Goal: Communication & Community: Ask a question

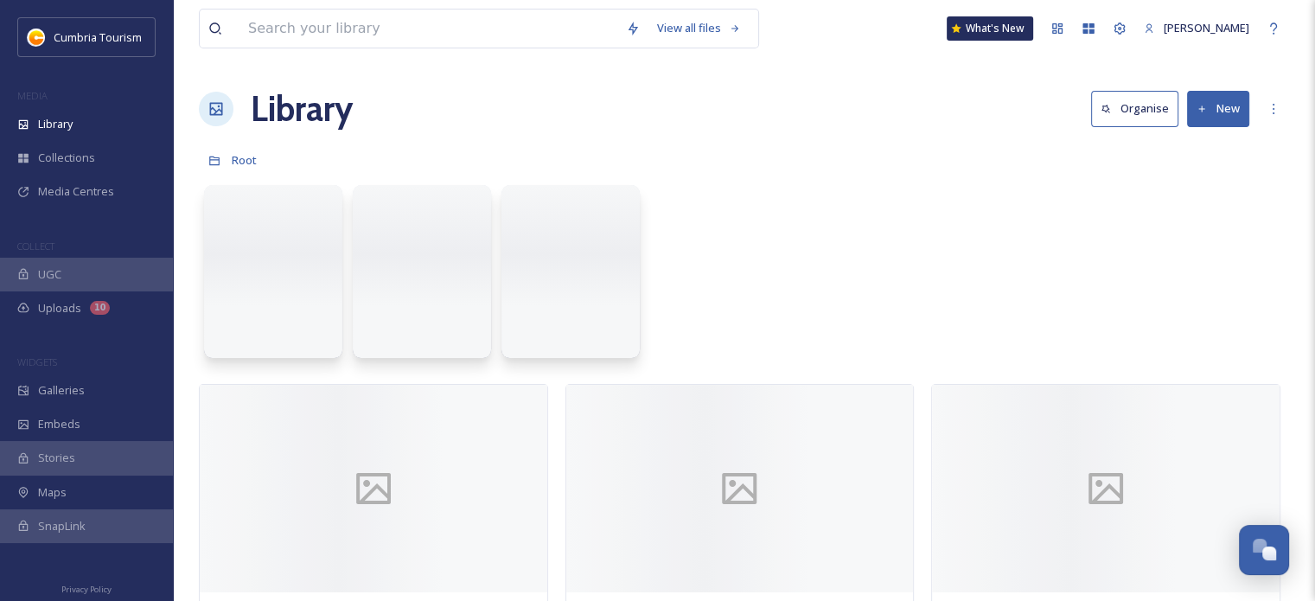
scroll to position [5788, 0]
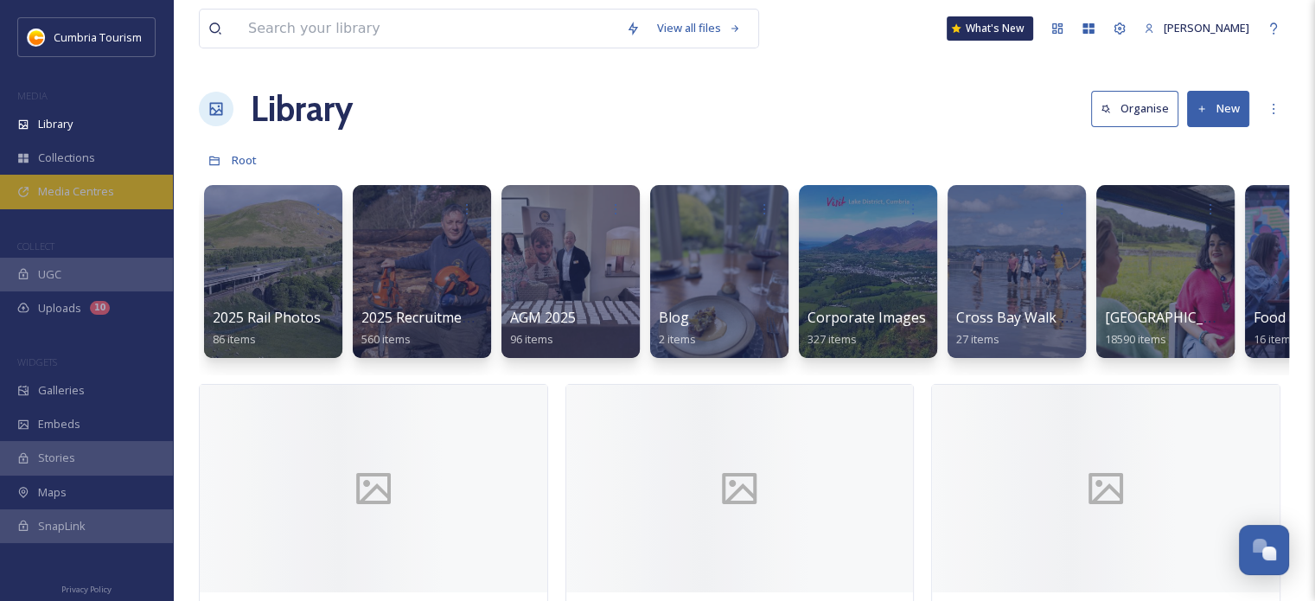
click at [99, 189] on span "Media Centres" at bounding box center [76, 191] width 76 height 16
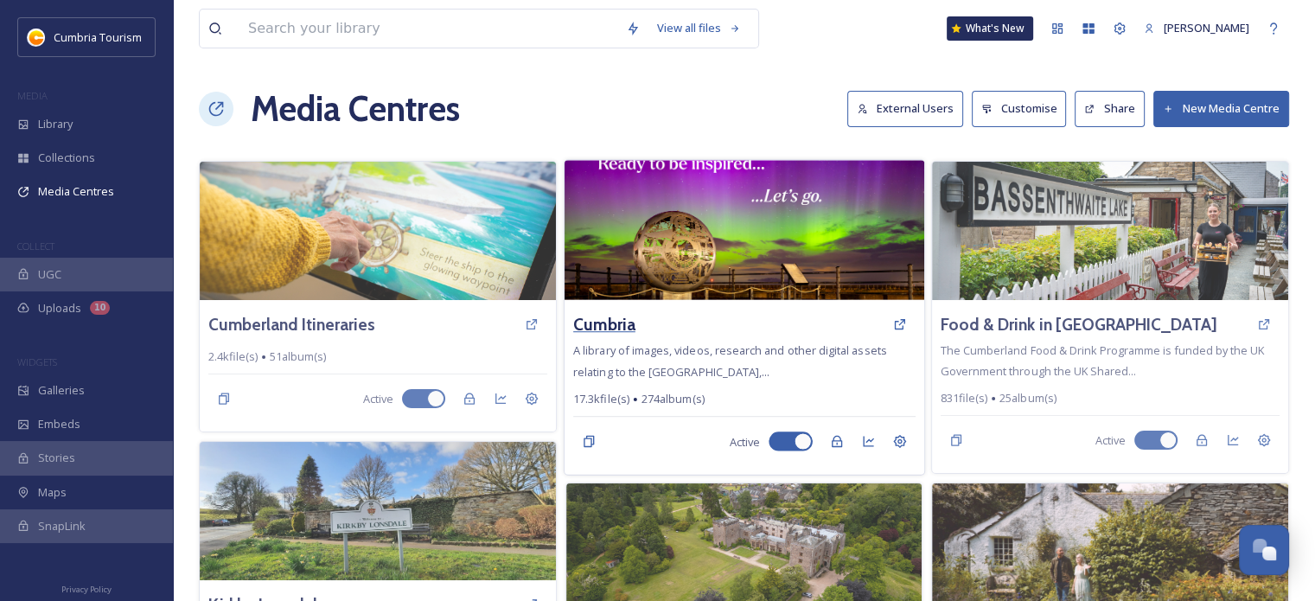
click at [613, 324] on h3 "Cumbria" at bounding box center [604, 324] width 62 height 25
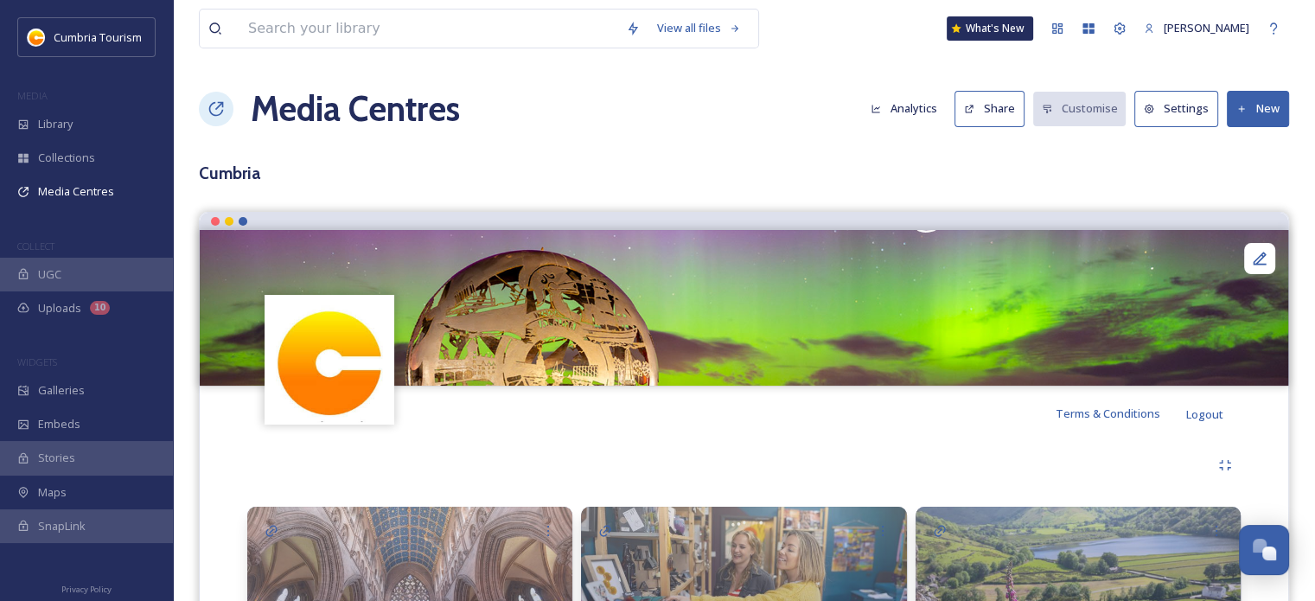
click at [1176, 112] on button "Settings" at bounding box center [1177, 108] width 84 height 35
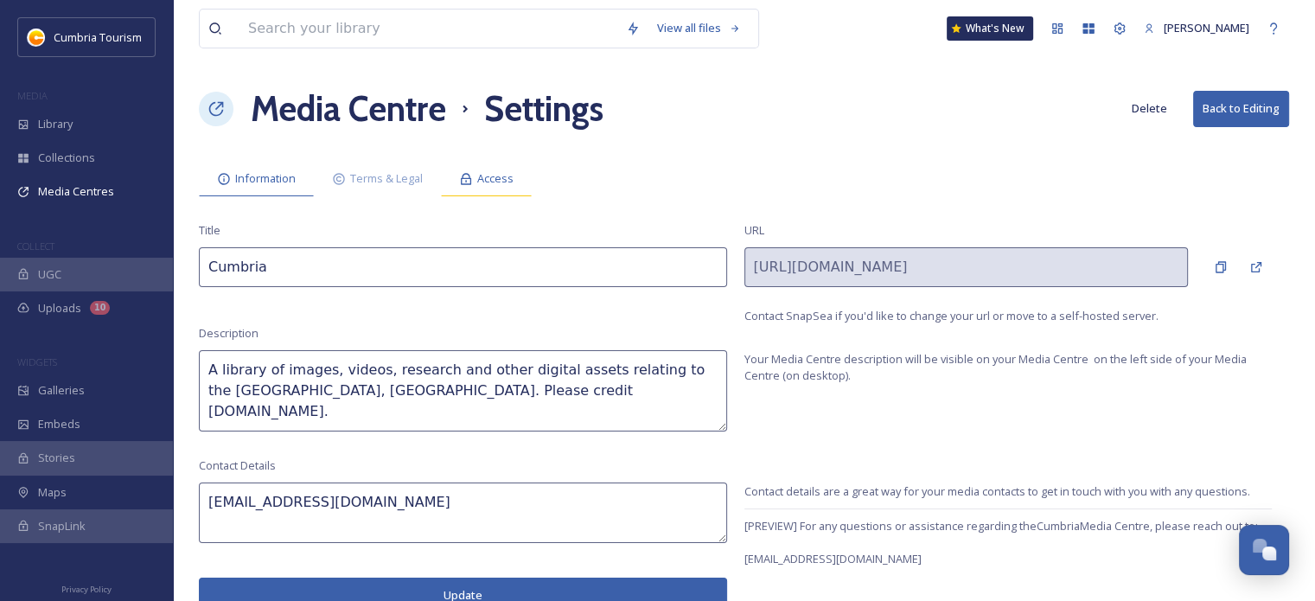
click at [502, 184] on span "Access" at bounding box center [495, 178] width 36 height 16
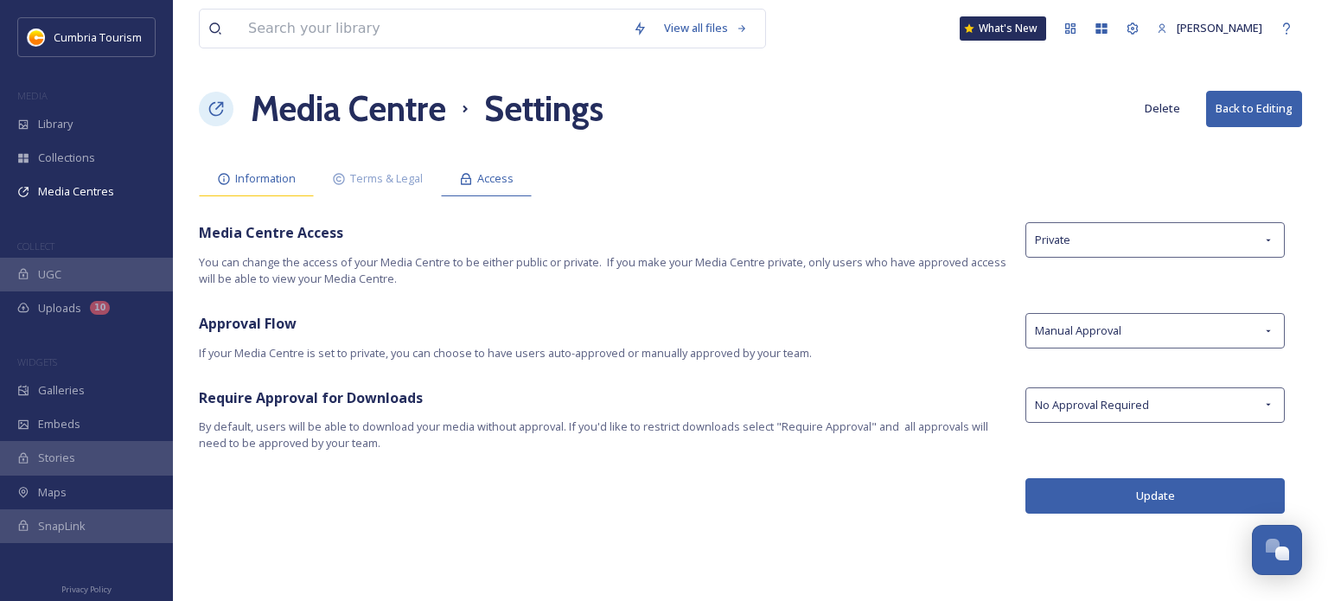
click at [299, 188] on div "Information" at bounding box center [256, 178] width 115 height 35
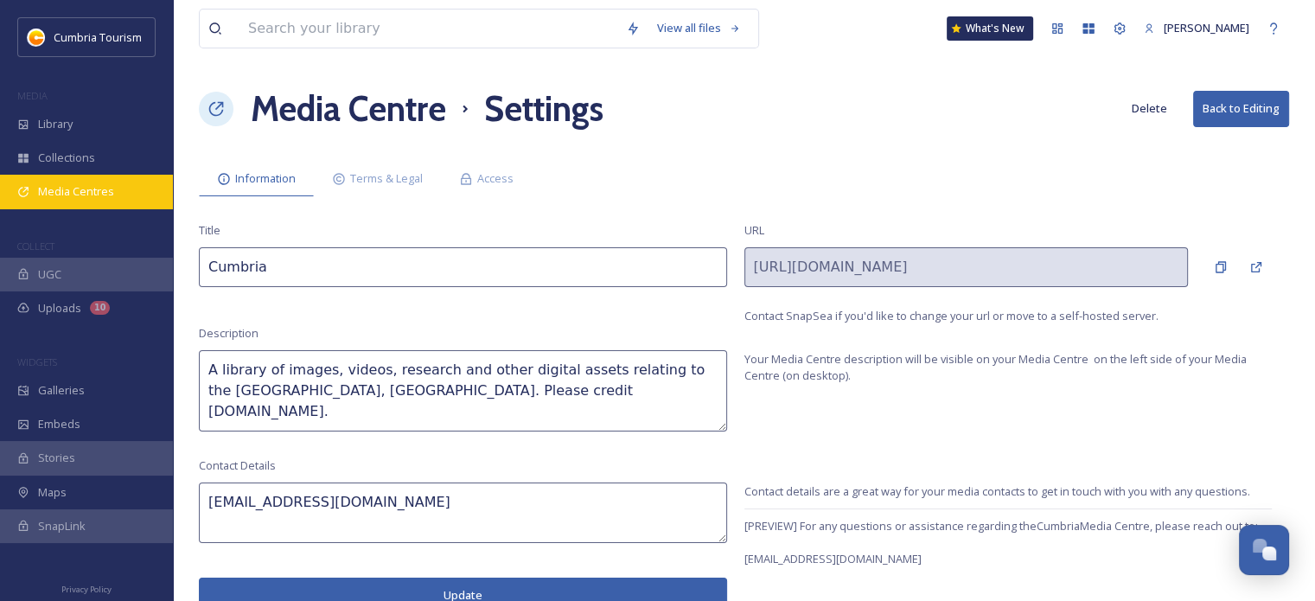
click at [67, 204] on div "Media Centres" at bounding box center [86, 192] width 173 height 34
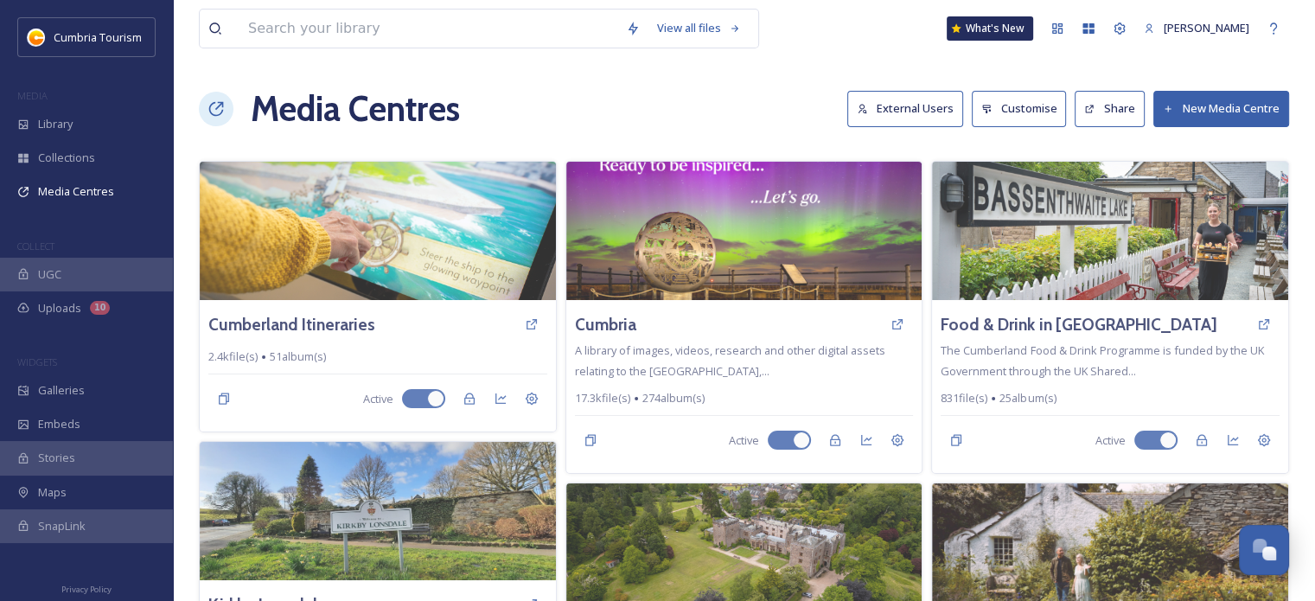
click at [877, 118] on button "External Users" at bounding box center [905, 108] width 116 height 35
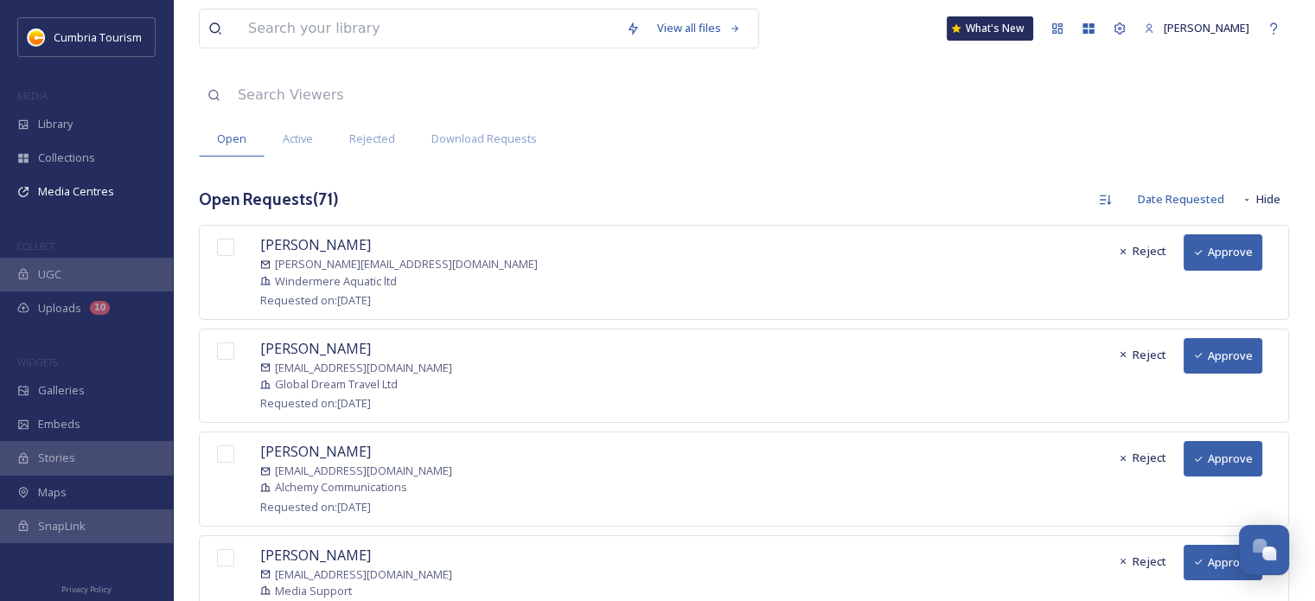
scroll to position [86, 0]
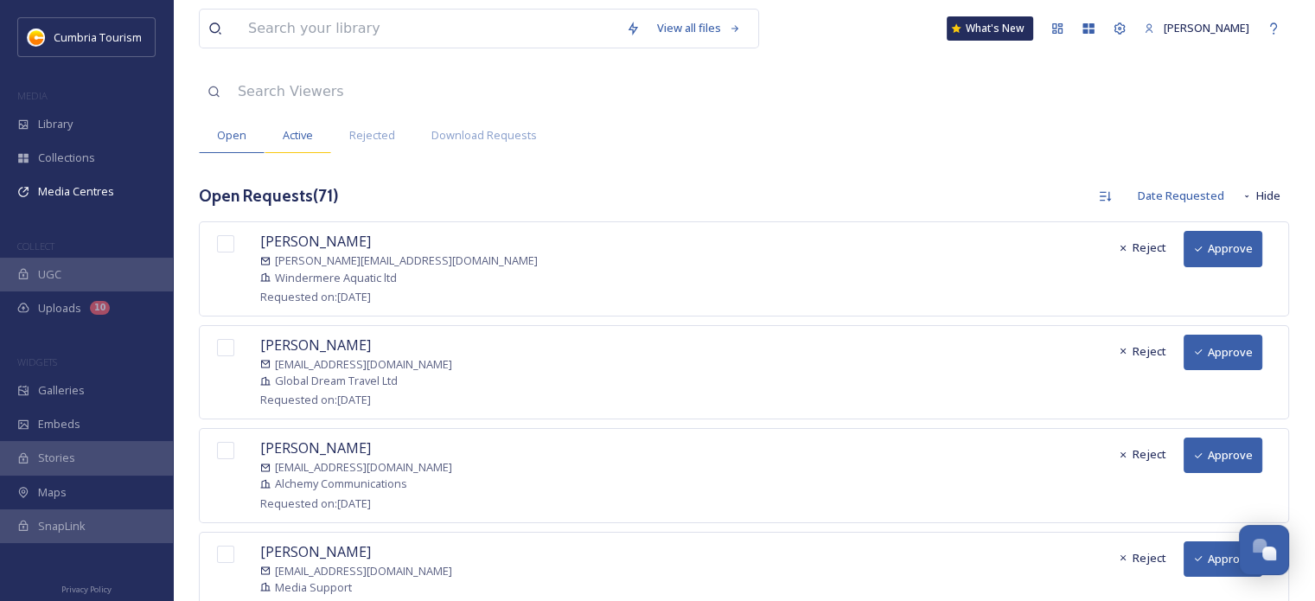
click at [279, 119] on div "Active" at bounding box center [298, 135] width 67 height 35
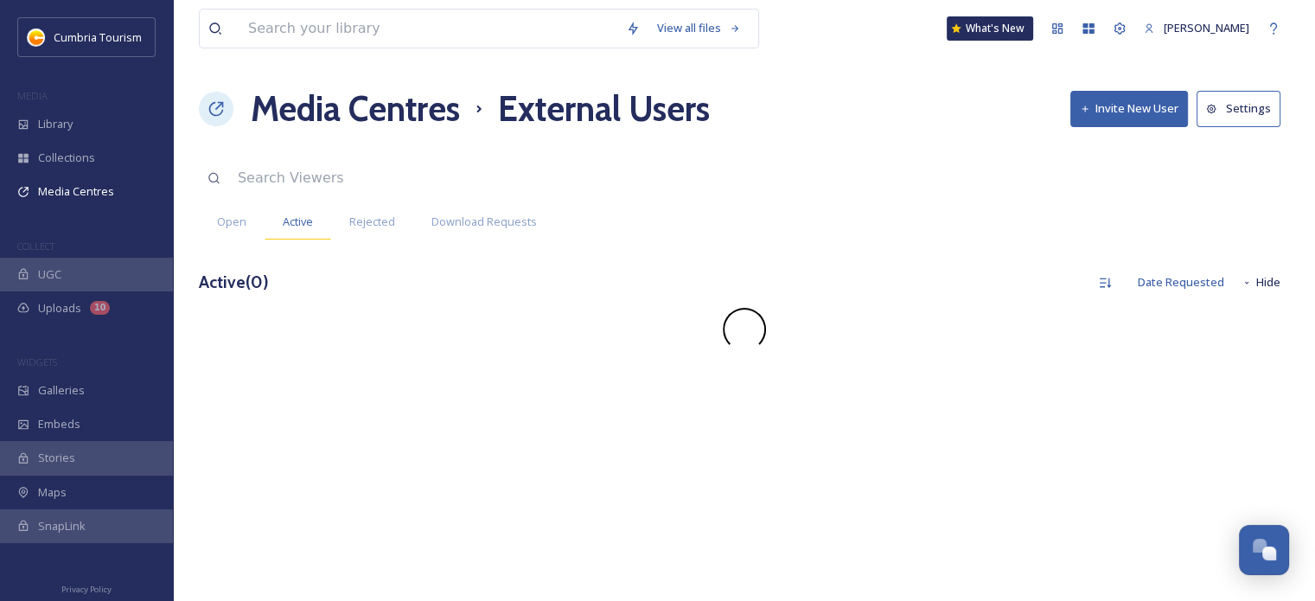
scroll to position [0, 0]
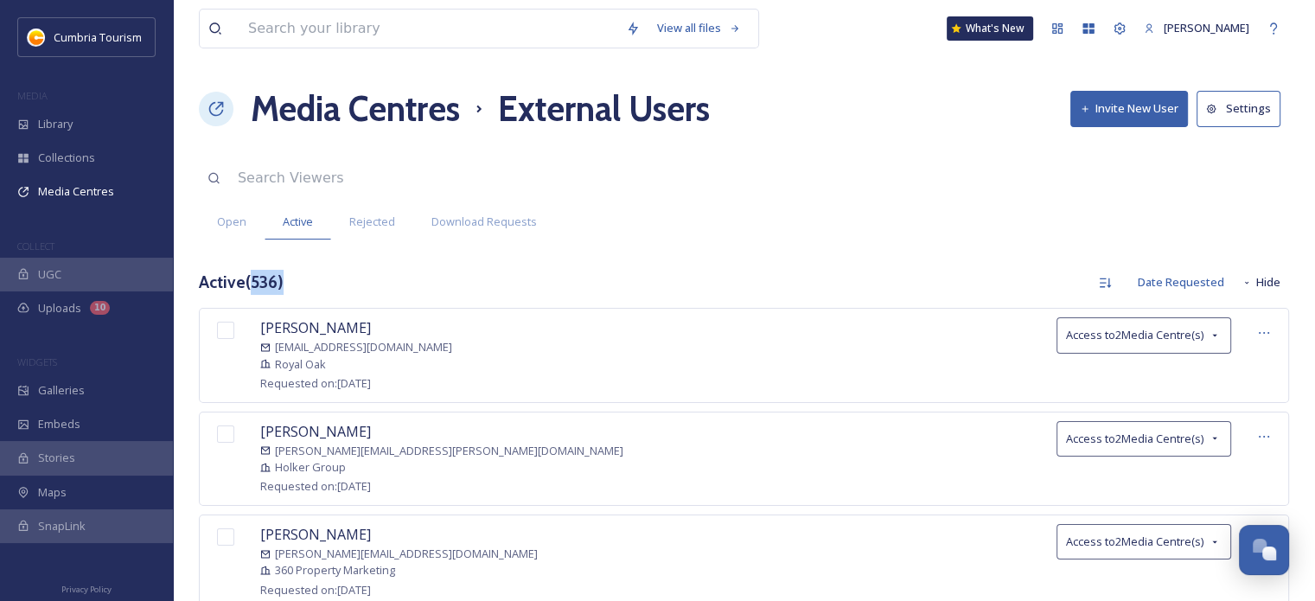
drag, startPoint x: 255, startPoint y: 283, endPoint x: 367, endPoint y: 272, distance: 112.0
click at [367, 272] on div "Active ( 536 ) Date Requested Hide" at bounding box center [744, 282] width 1090 height 34
click at [704, 291] on div "Active ( 536 ) Date Requested Hide" at bounding box center [744, 282] width 1090 height 34
click at [1222, 106] on button "Settings" at bounding box center [1239, 108] width 84 height 35
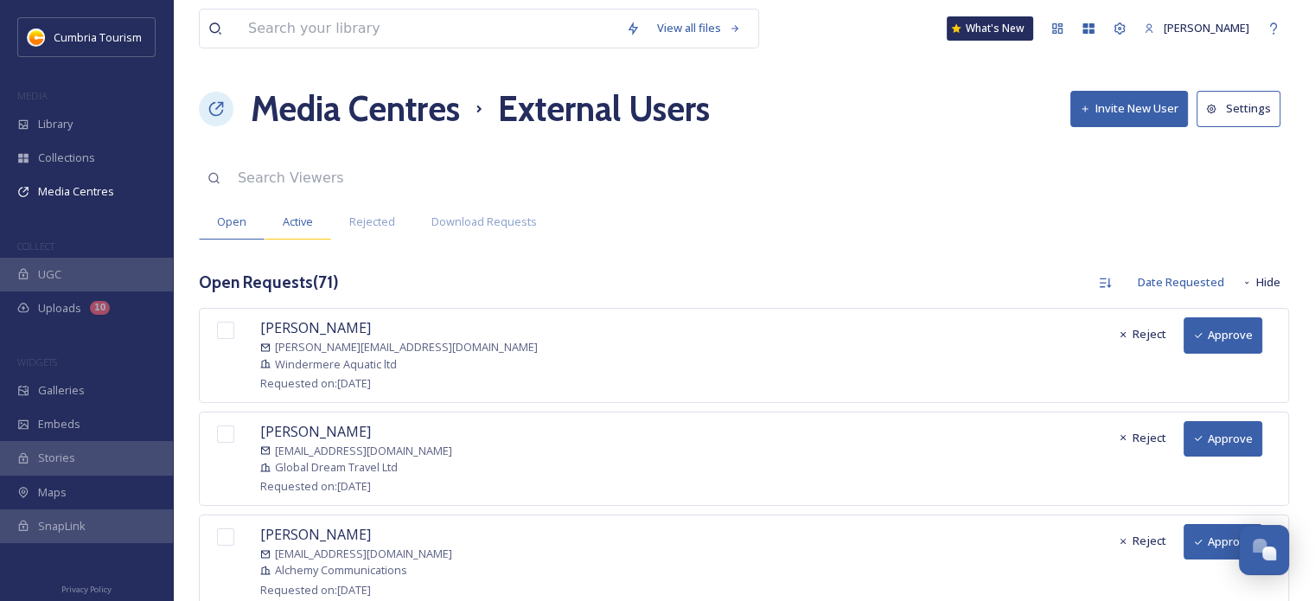
click at [287, 217] on span "Active" at bounding box center [298, 222] width 30 height 16
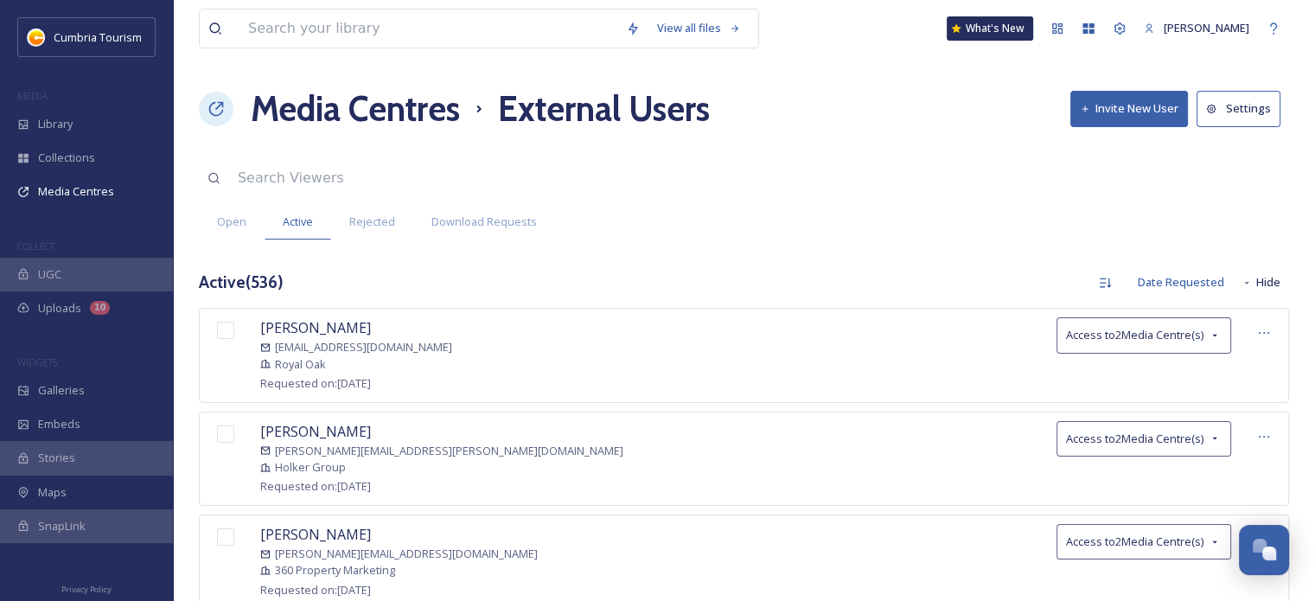
click at [1252, 280] on button "Hide" at bounding box center [1261, 282] width 56 height 34
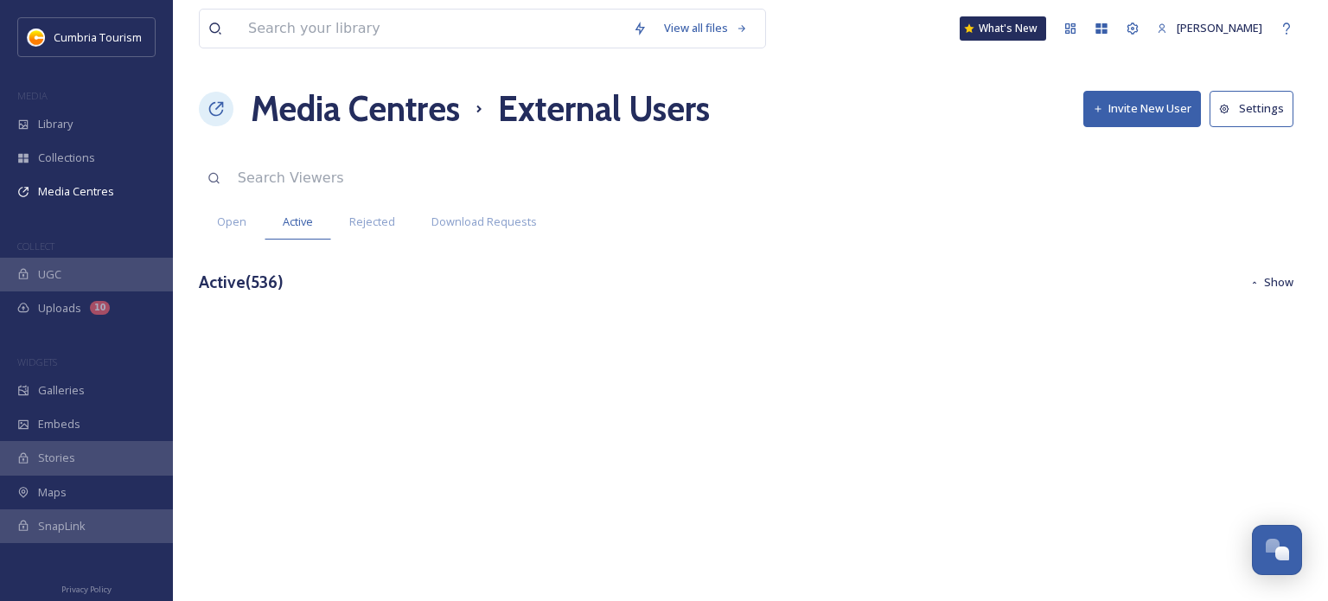
click at [1252, 280] on icon at bounding box center [1255, 283] width 10 height 10
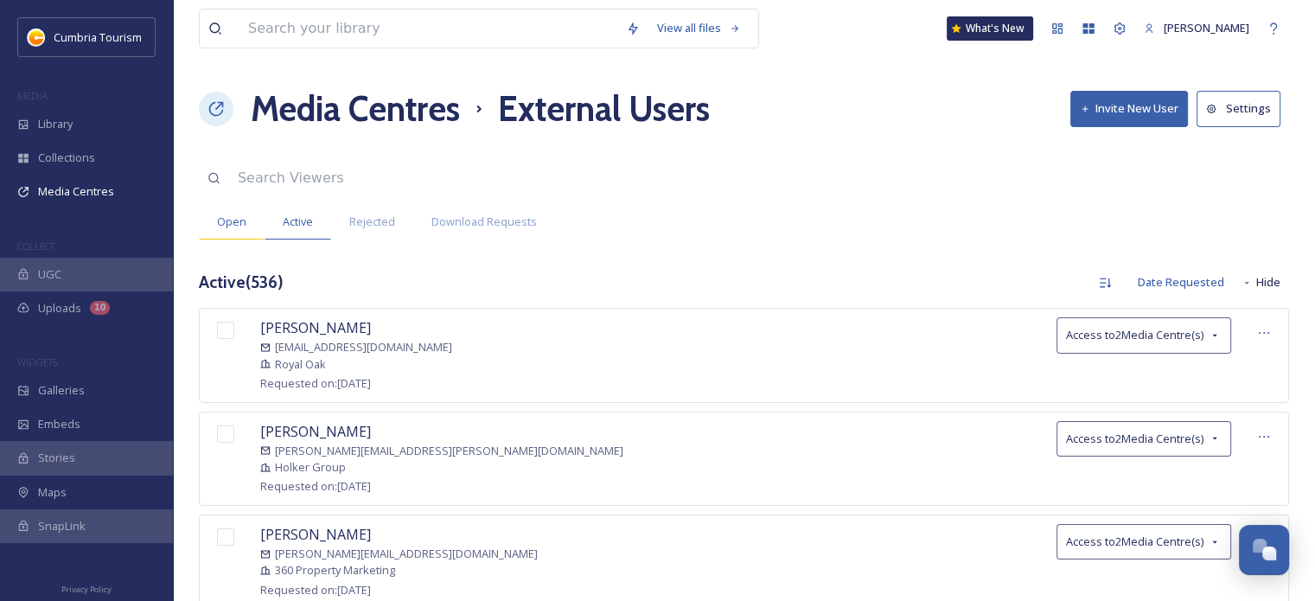
click at [214, 231] on div "Open" at bounding box center [232, 221] width 66 height 35
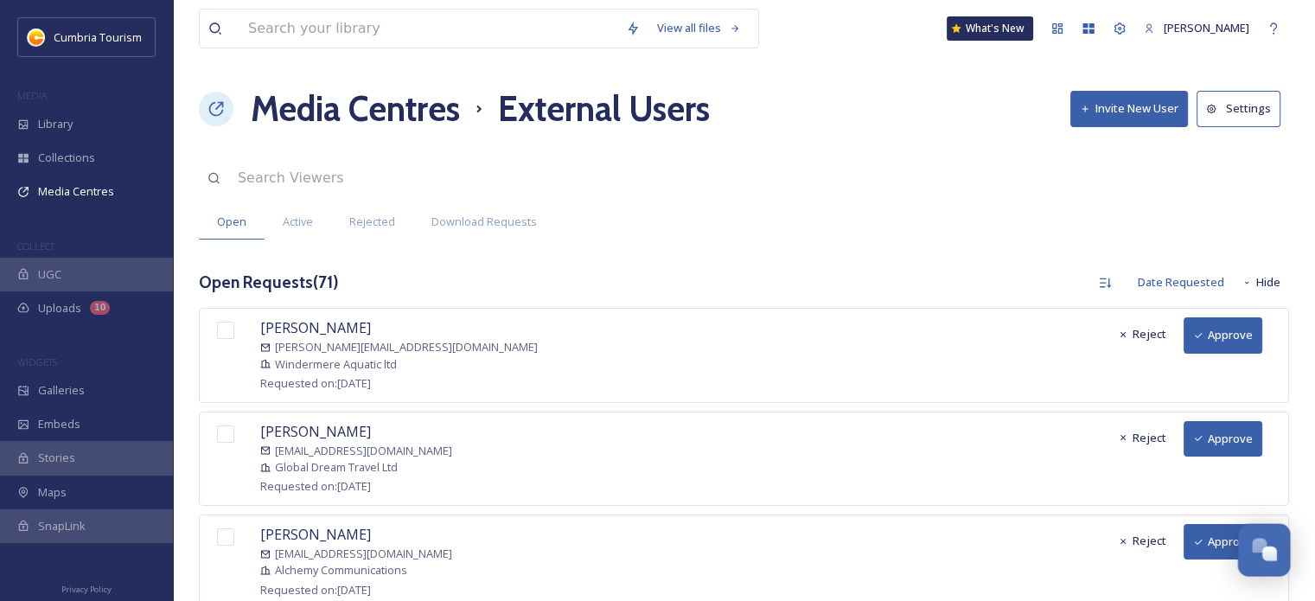
click at [1252, 548] on div "Open Chat" at bounding box center [1259, 545] width 15 height 15
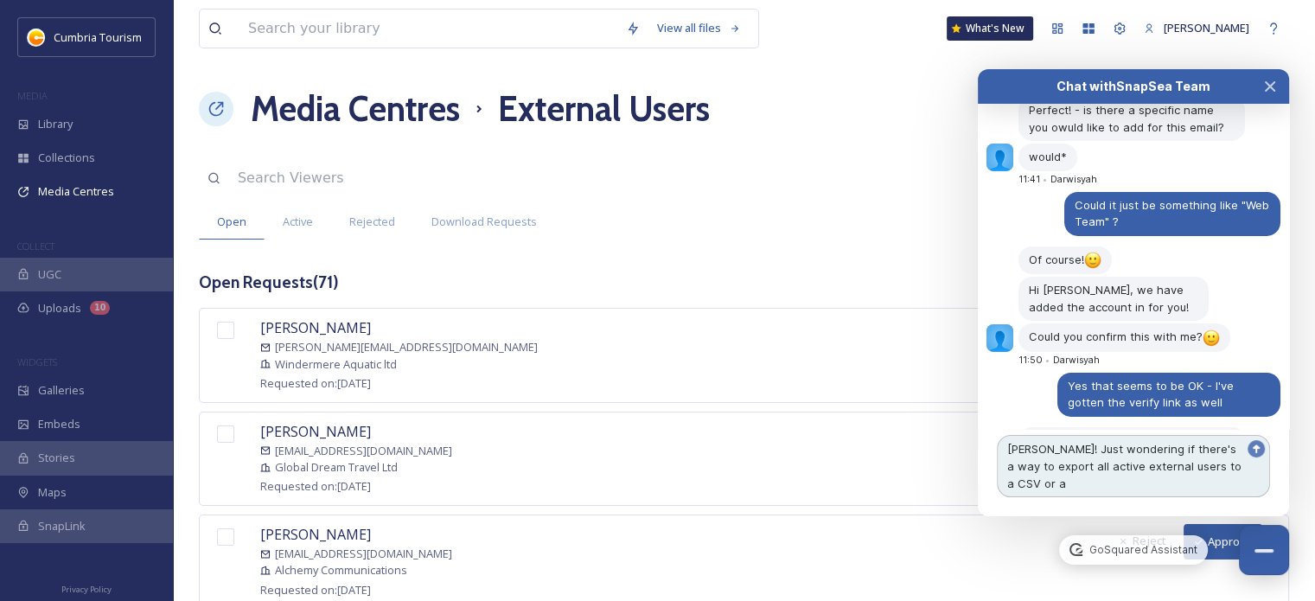
scroll to position [5823, 0]
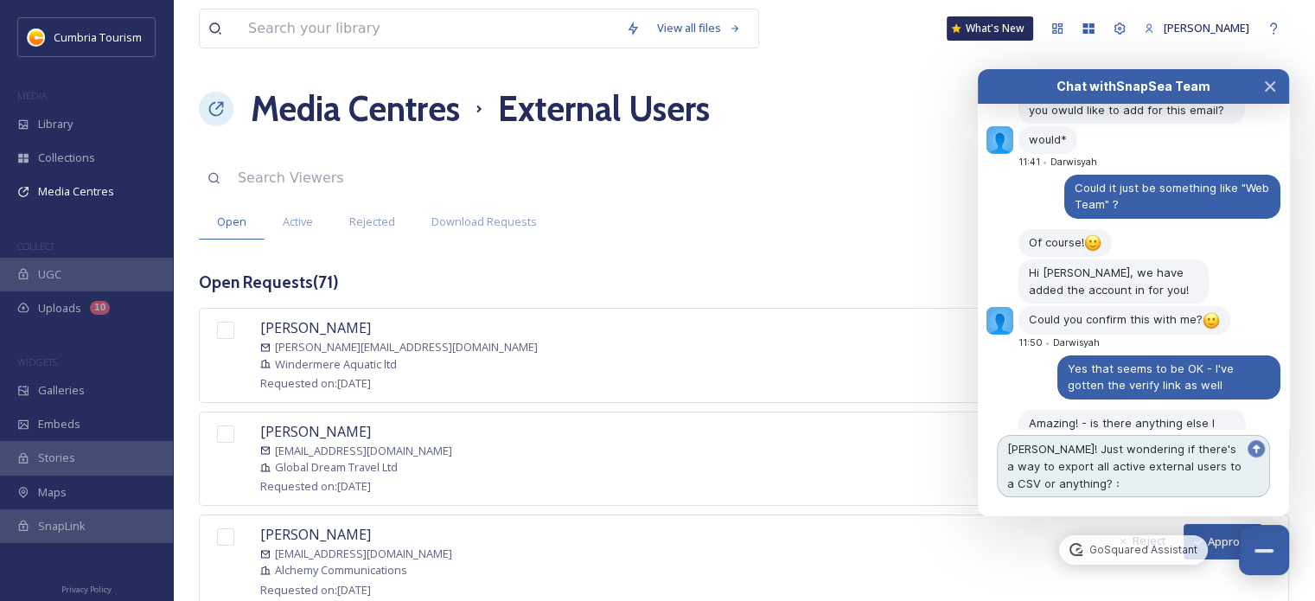
type textarea "[PERSON_NAME]! Just wondering if there's a way to export all active external us…"
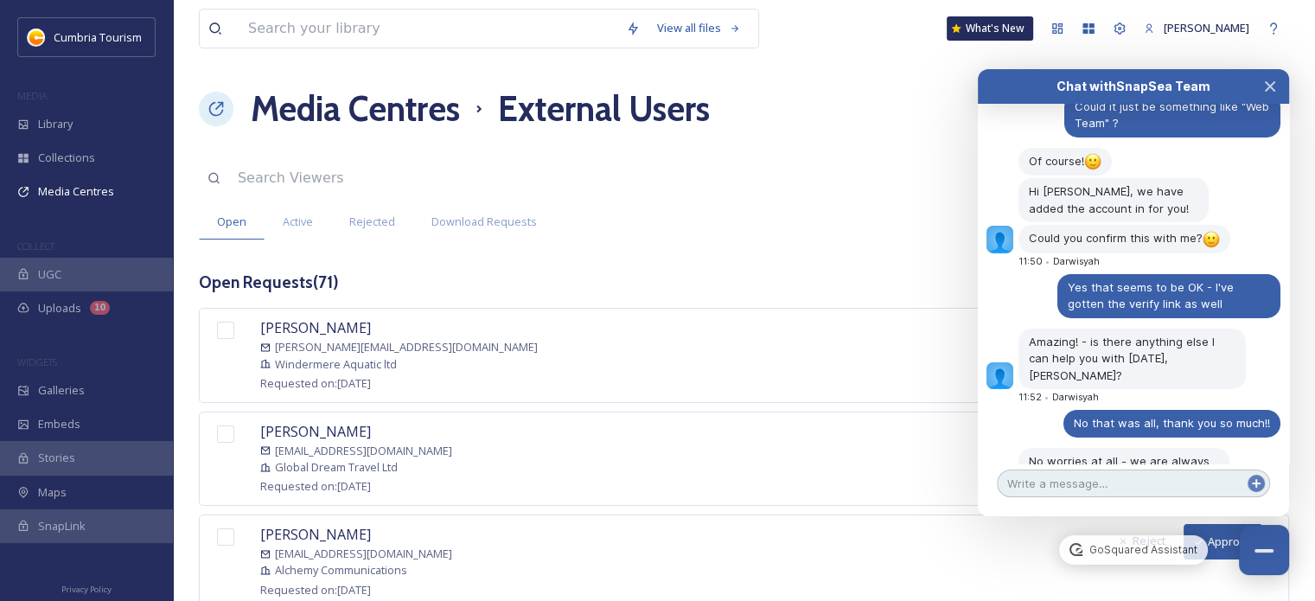
scroll to position [5904, 0]
click at [1268, 543] on button "Close Chat" at bounding box center [1264, 550] width 53 height 53
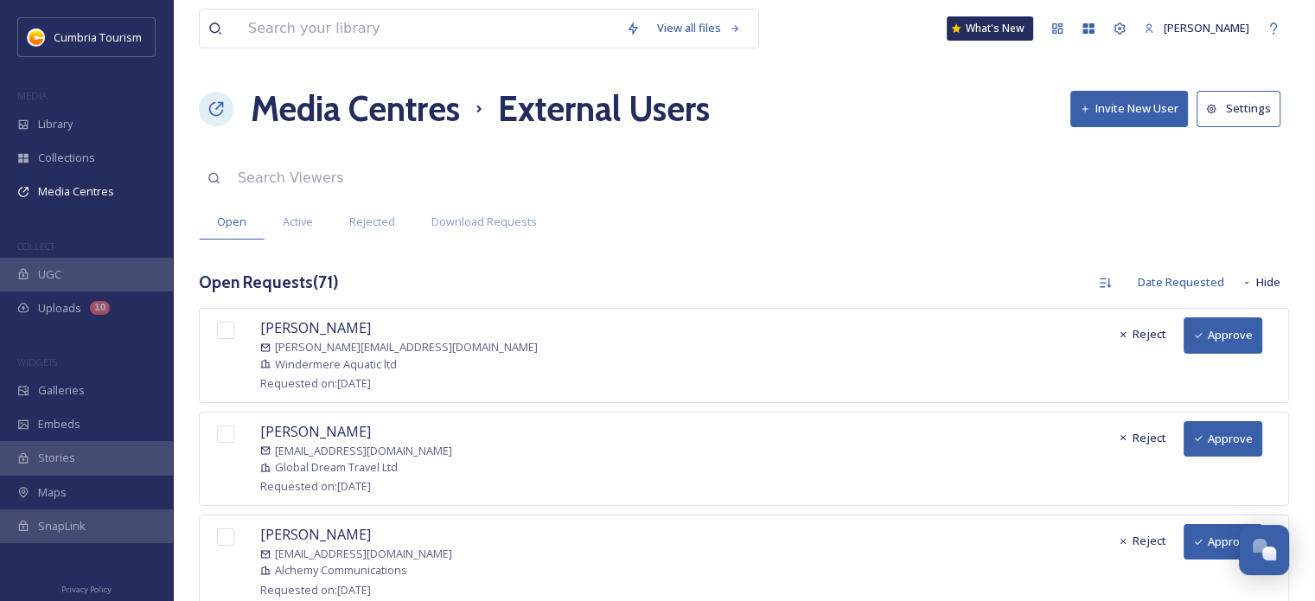
click at [1231, 100] on button "Settings" at bounding box center [1239, 108] width 84 height 35
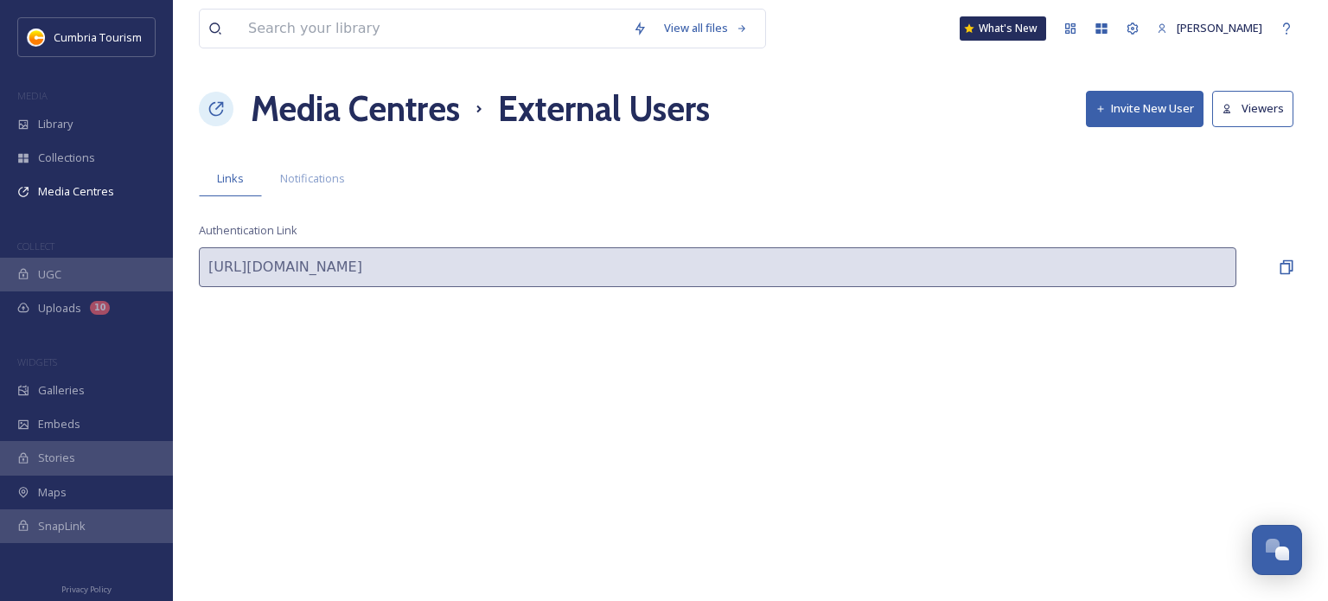
click at [373, 110] on h1 "Media Centres" at bounding box center [355, 109] width 209 height 52
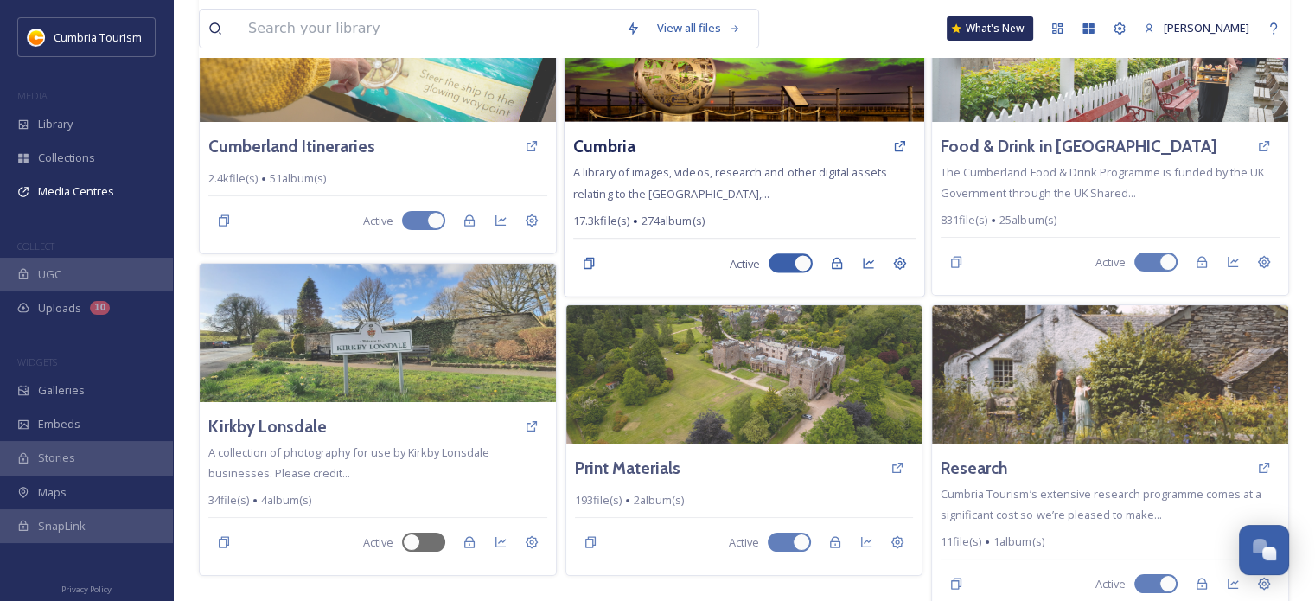
scroll to position [194, 0]
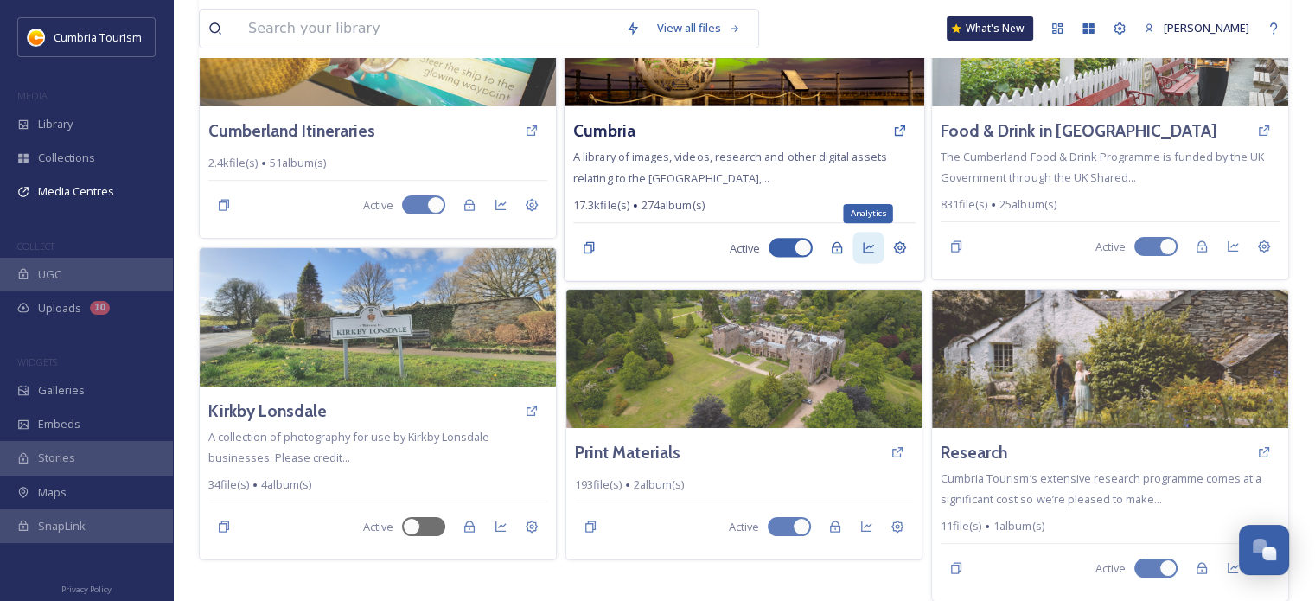
click at [869, 248] on icon at bounding box center [868, 248] width 14 height 14
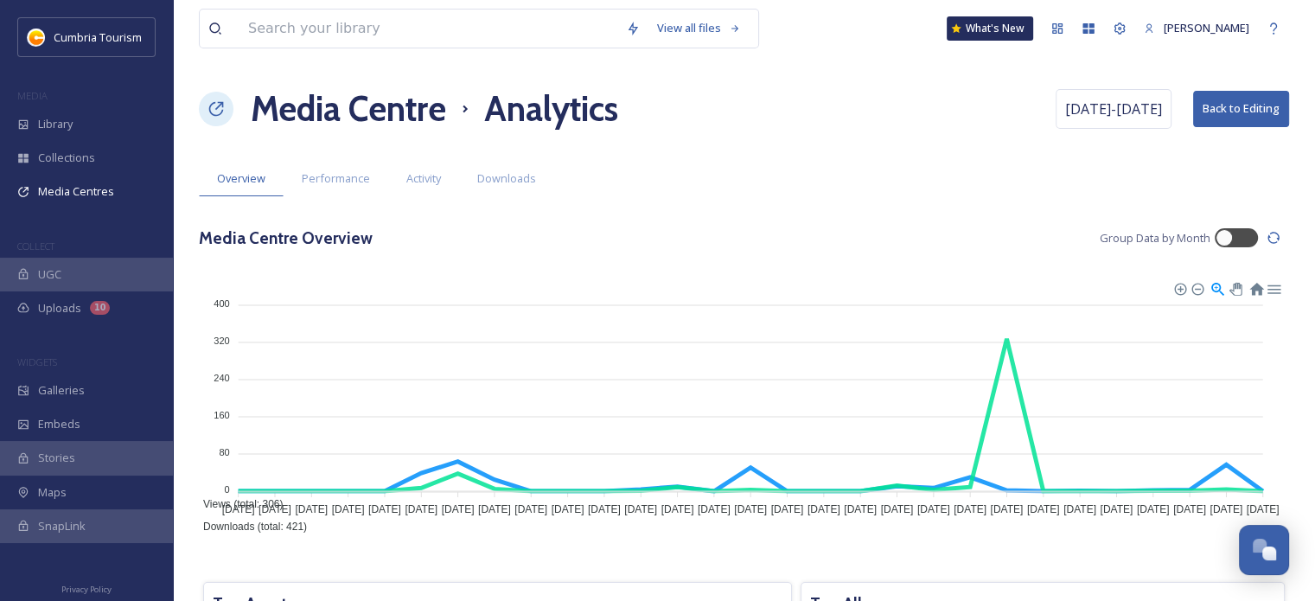
click at [438, 195] on div "Activity" at bounding box center [423, 178] width 71 height 35
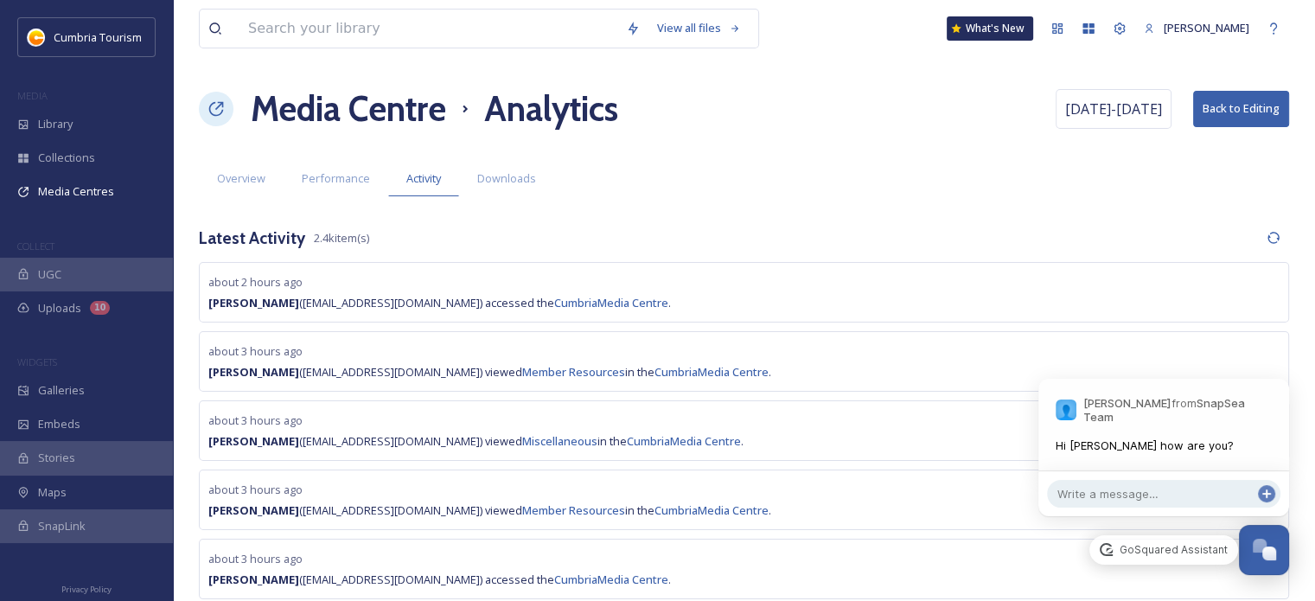
scroll to position [5953, 0]
click at [1260, 539] on div "Open Chat" at bounding box center [1259, 545] width 15 height 15
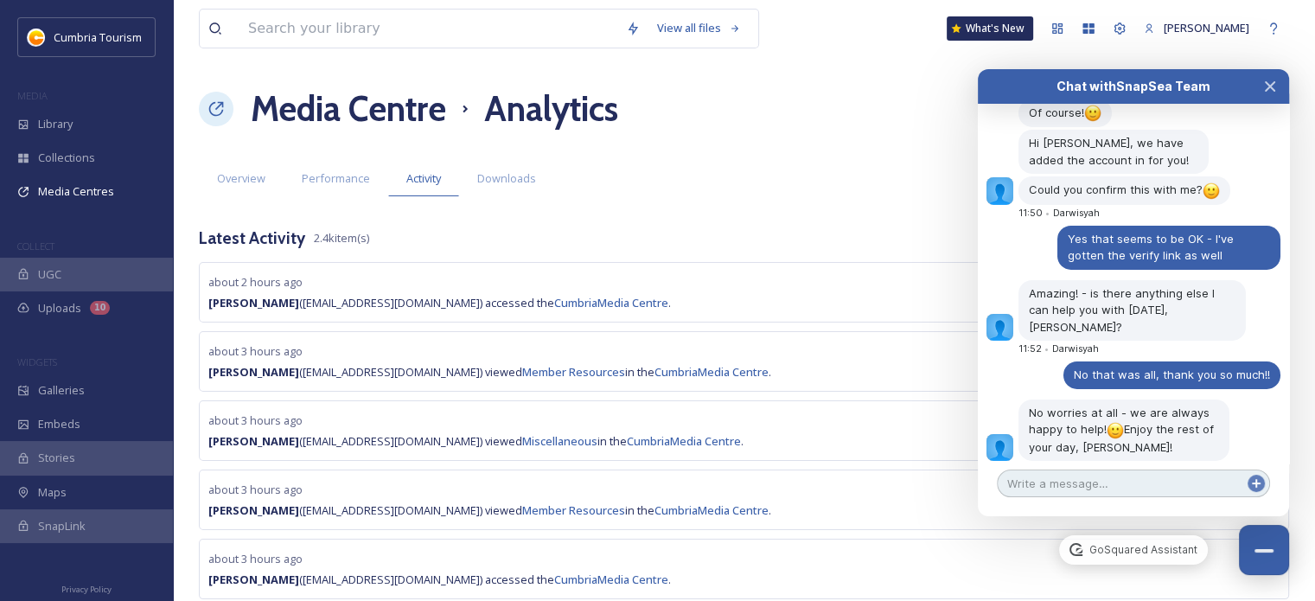
click at [1129, 478] on textarea at bounding box center [1133, 484] width 273 height 28
type textarea "Hi [PERSON_NAME], doing well thank you!"
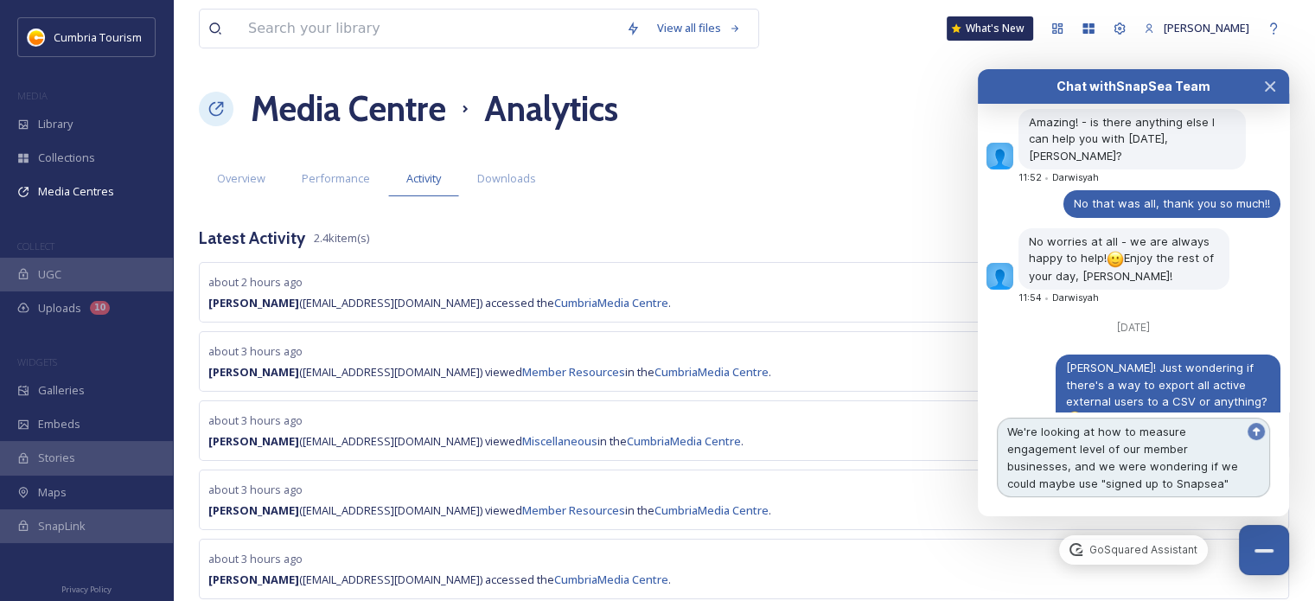
scroll to position [6141, 0]
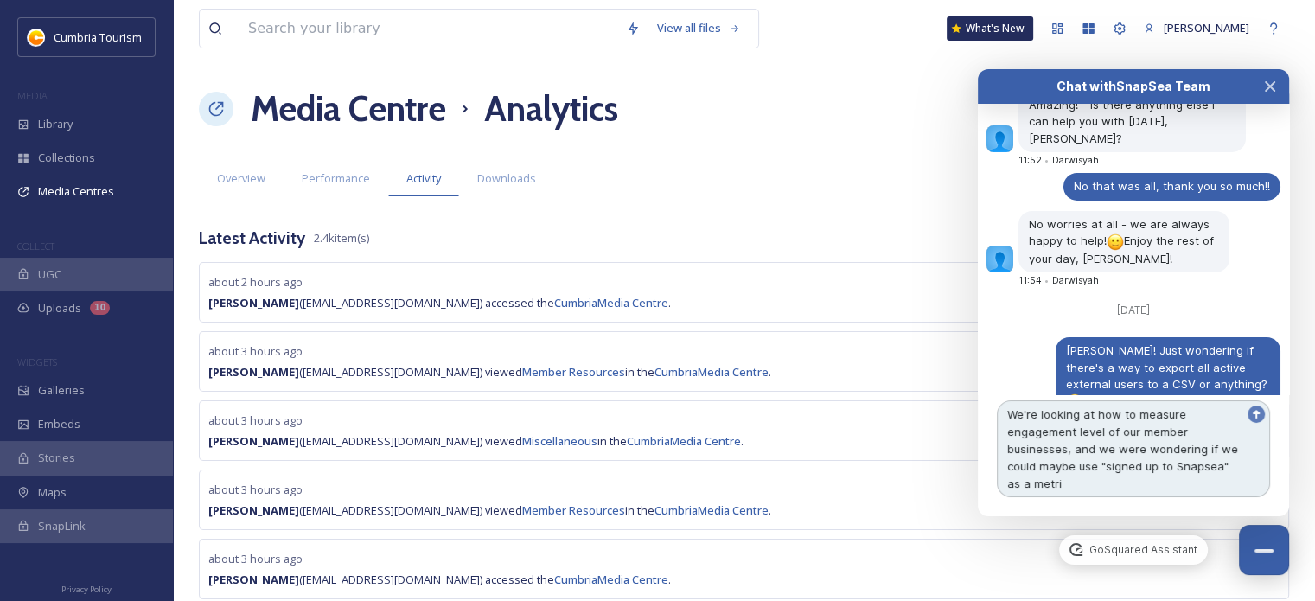
type textarea "We're looking at how to measure engagement level of our member businesses, and …"
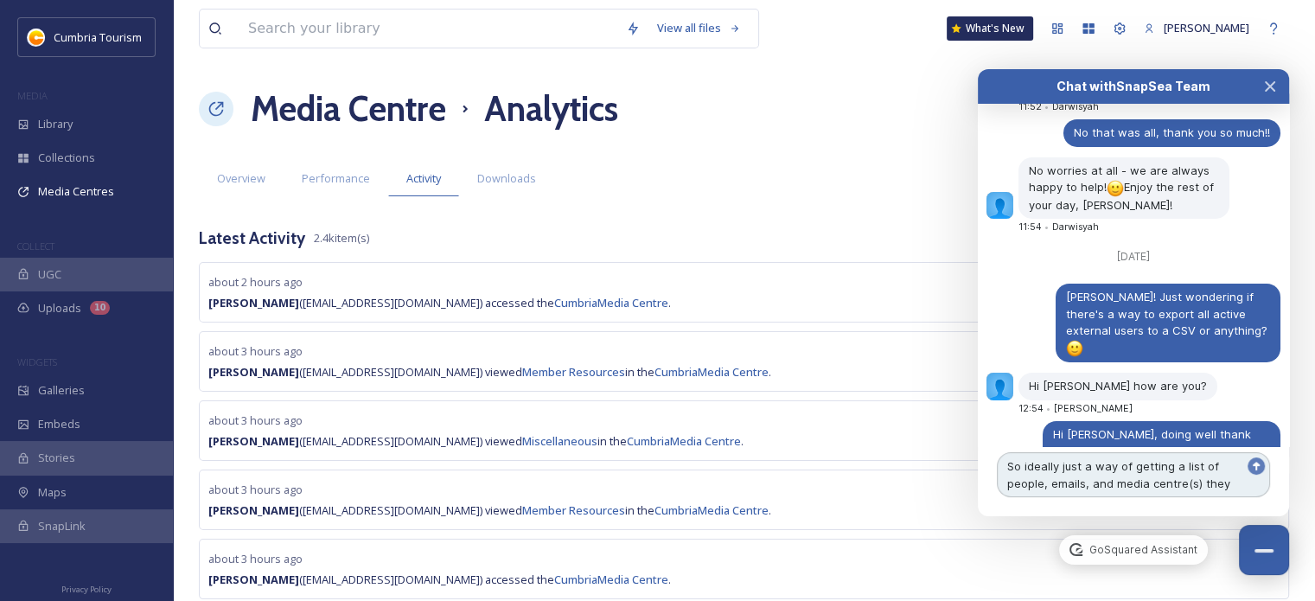
scroll to position [6212, 0]
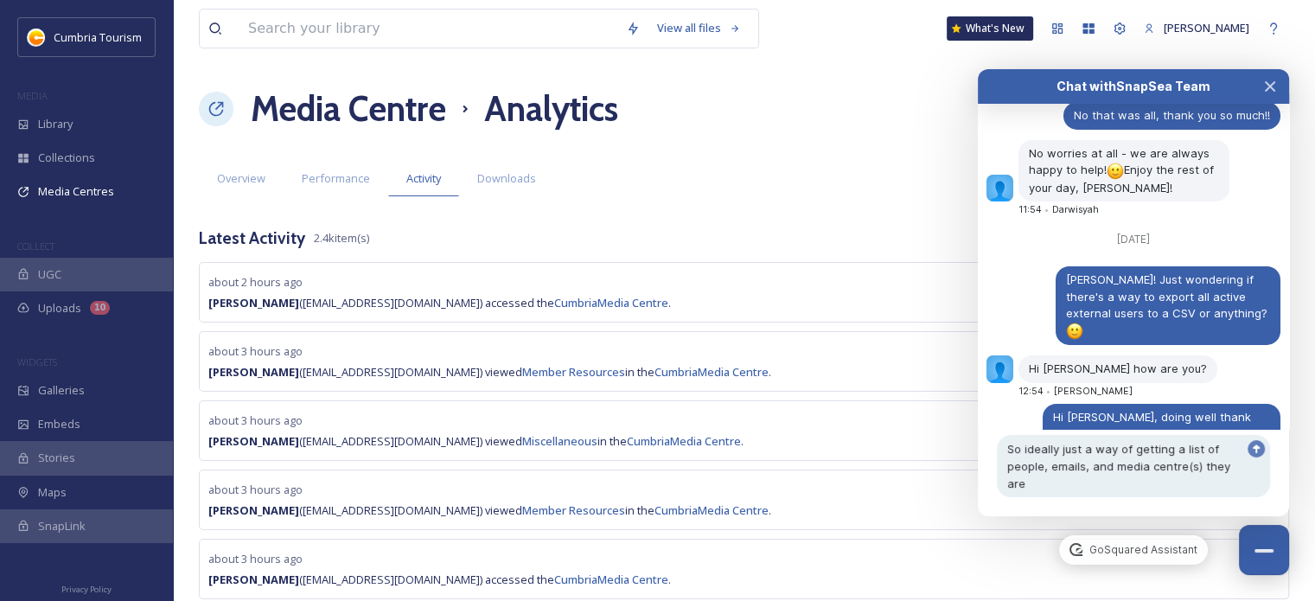
click at [398, 121] on h1 "Media Centre" at bounding box center [348, 109] width 195 height 52
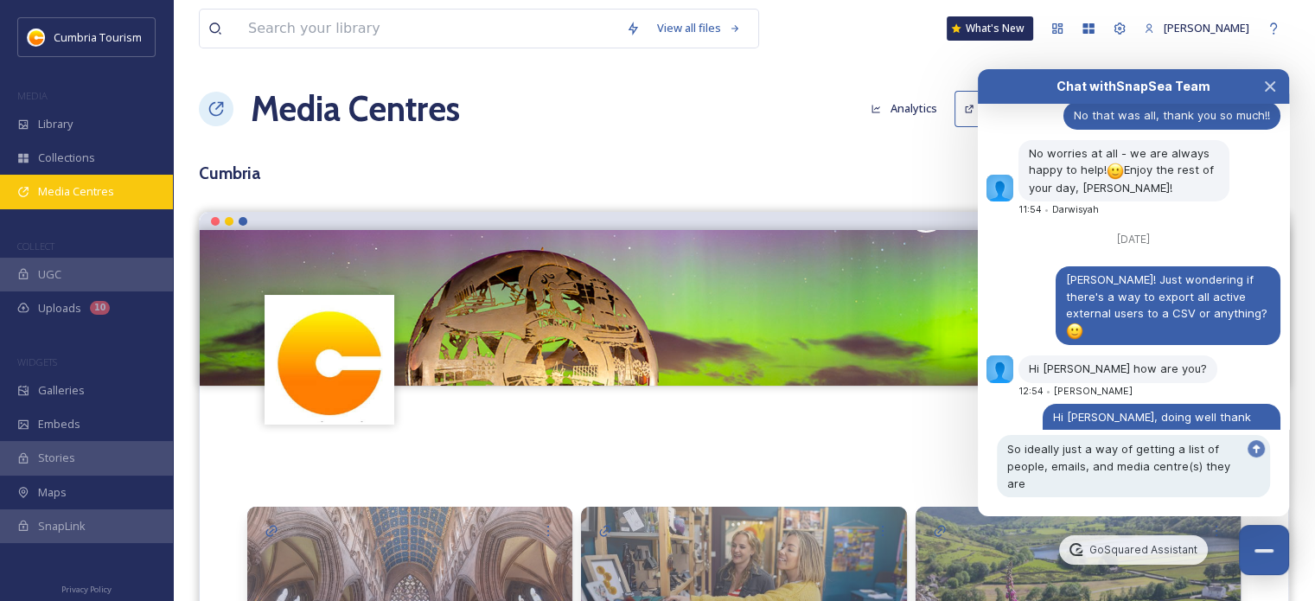
click at [83, 188] on span "Media Centres" at bounding box center [76, 191] width 76 height 16
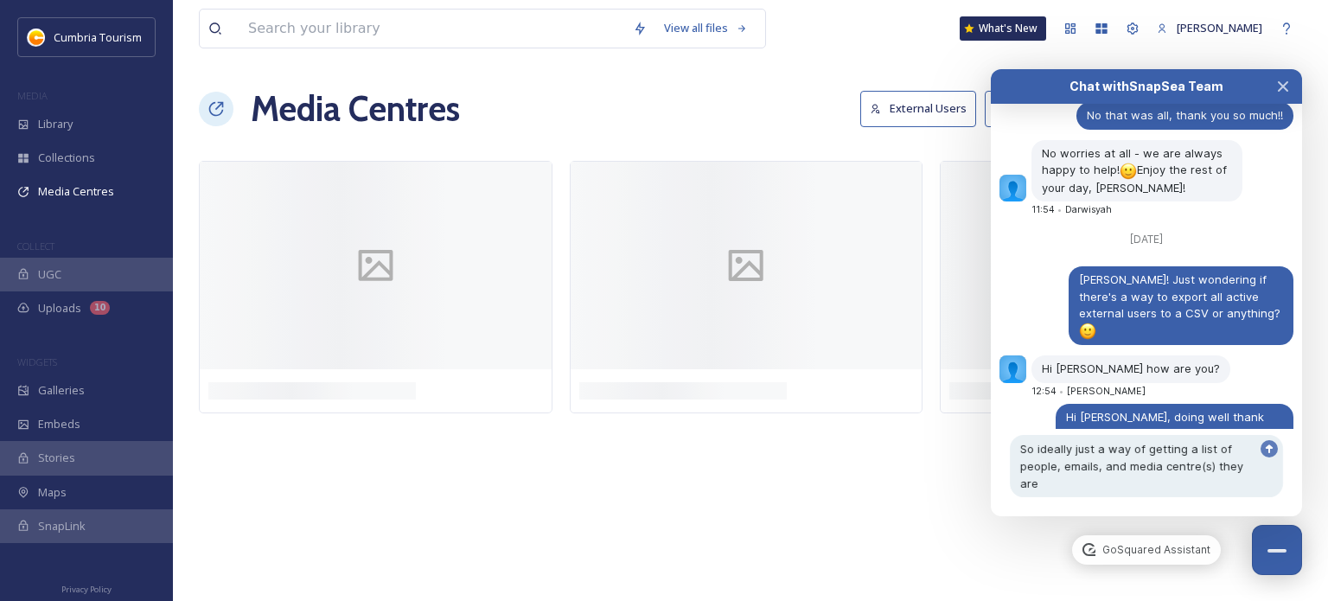
click at [949, 106] on button "External Users" at bounding box center [918, 108] width 116 height 35
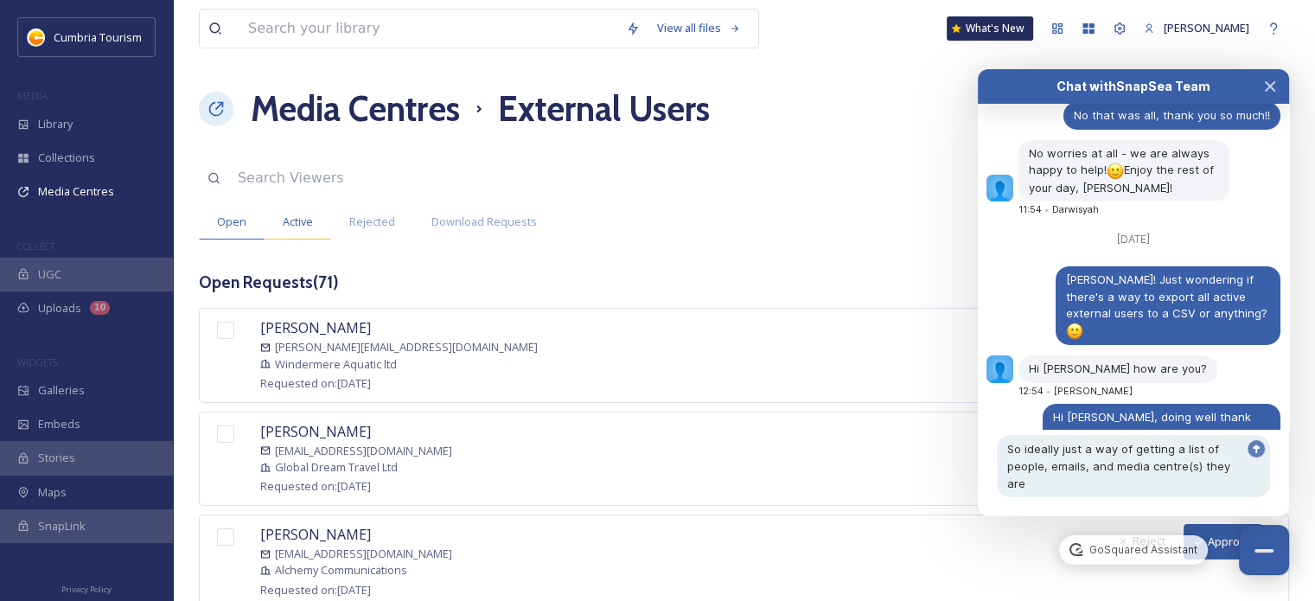
click at [308, 224] on span "Active" at bounding box center [298, 222] width 30 height 16
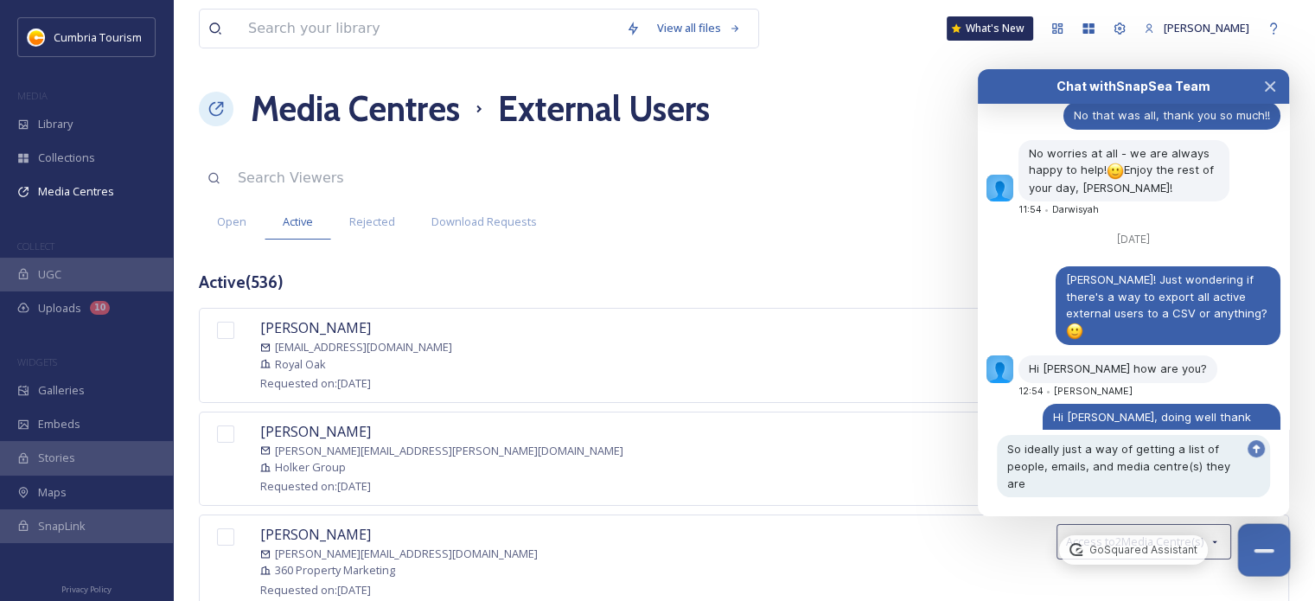
click at [1273, 558] on button "Close Chat" at bounding box center [1264, 550] width 53 height 53
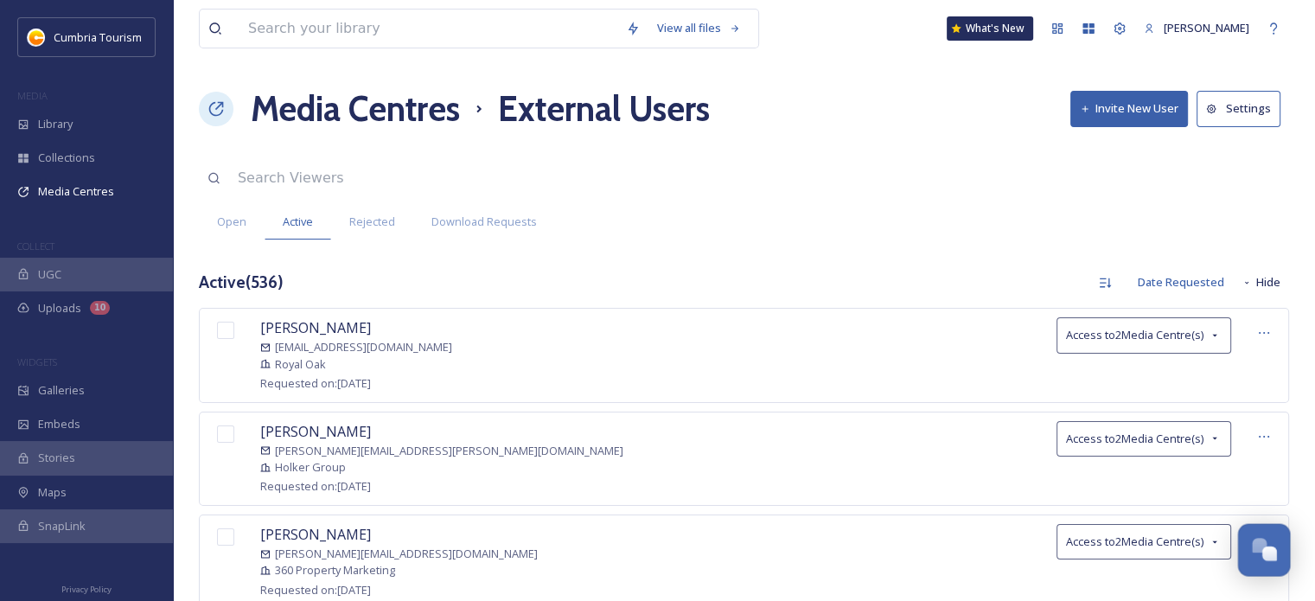
click at [1273, 558] on div "Open Chat" at bounding box center [1269, 553] width 15 height 15
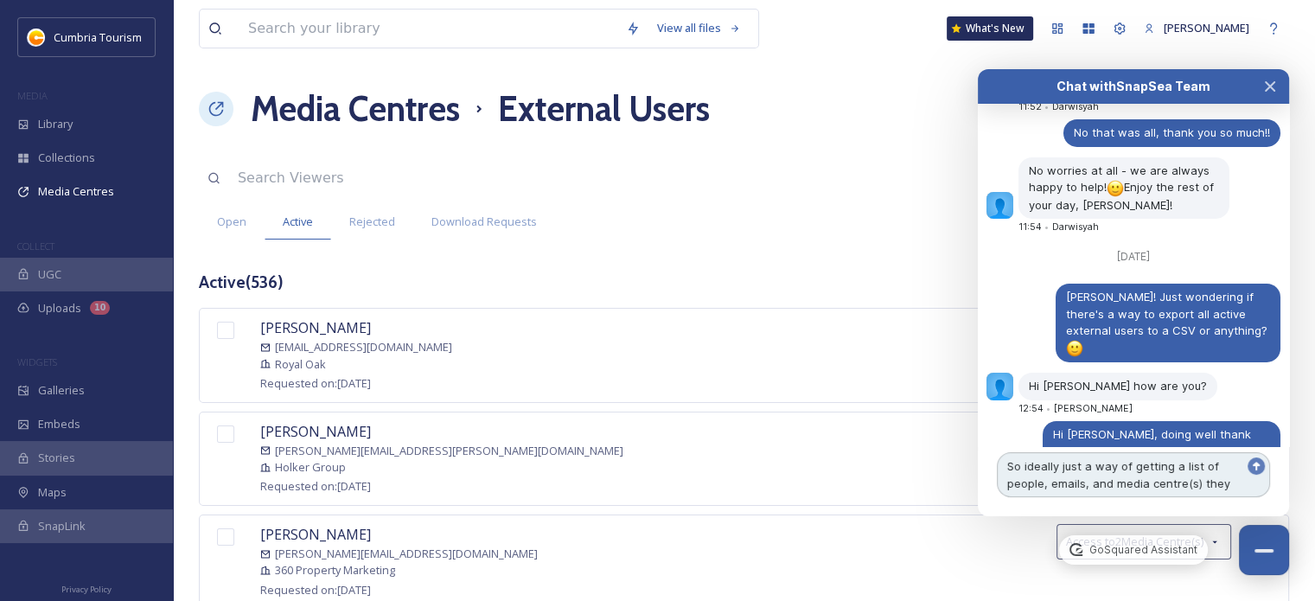
scroll to position [6212, 0]
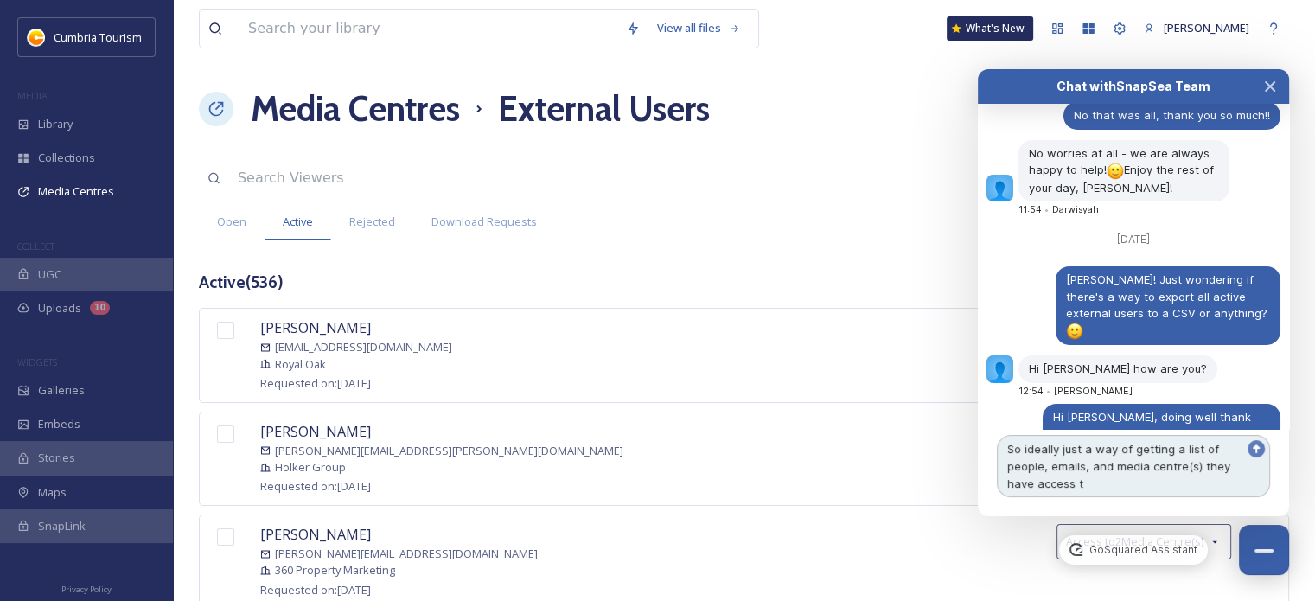
type textarea "So ideally just a way of getting a list of people, emails, and media centre(s) …"
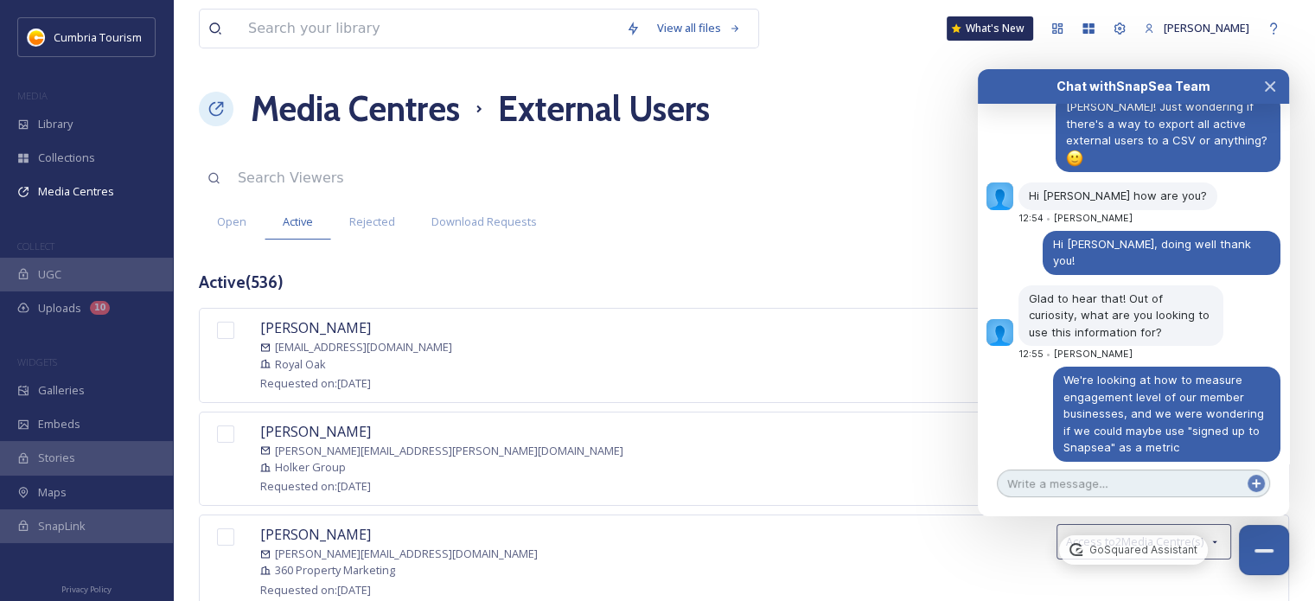
scroll to position [6354, 0]
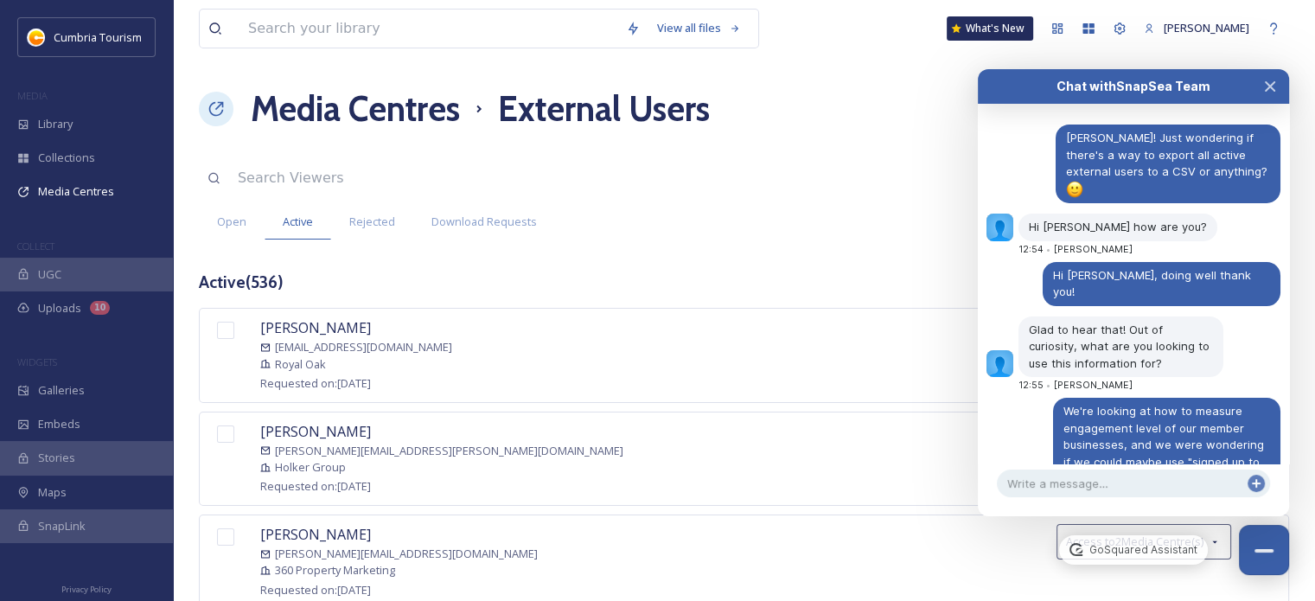
click at [1128, 460] on div at bounding box center [1133, 459] width 311 height 9
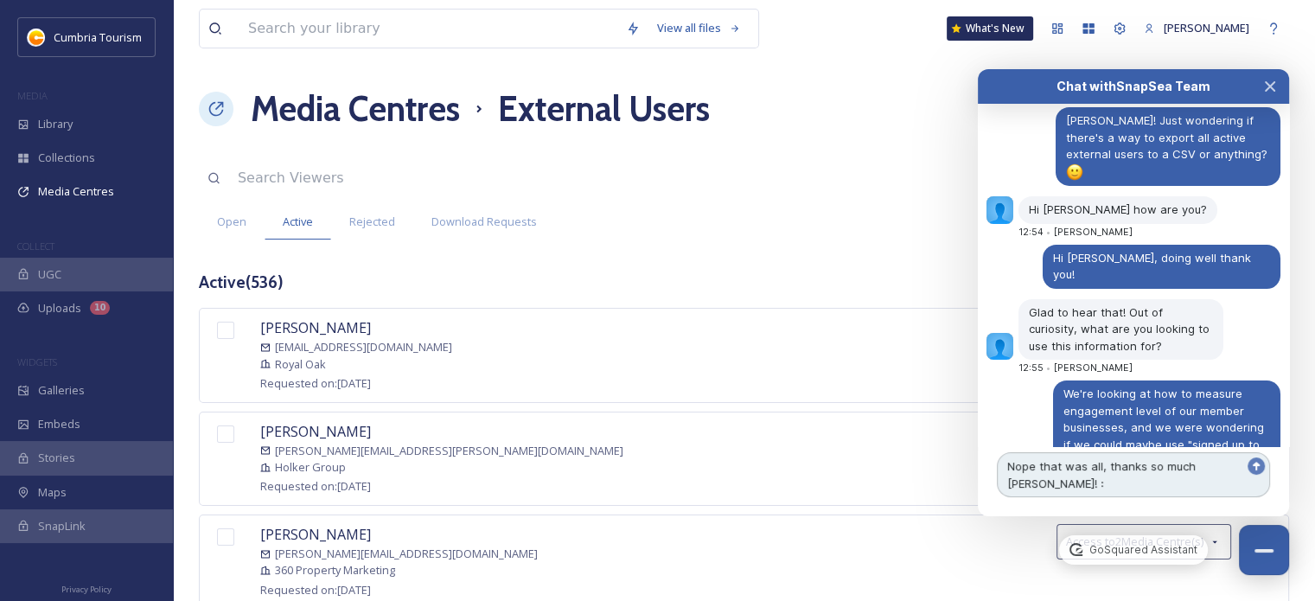
type textarea "Nope that was all, thanks so much [PERSON_NAME]! :)"
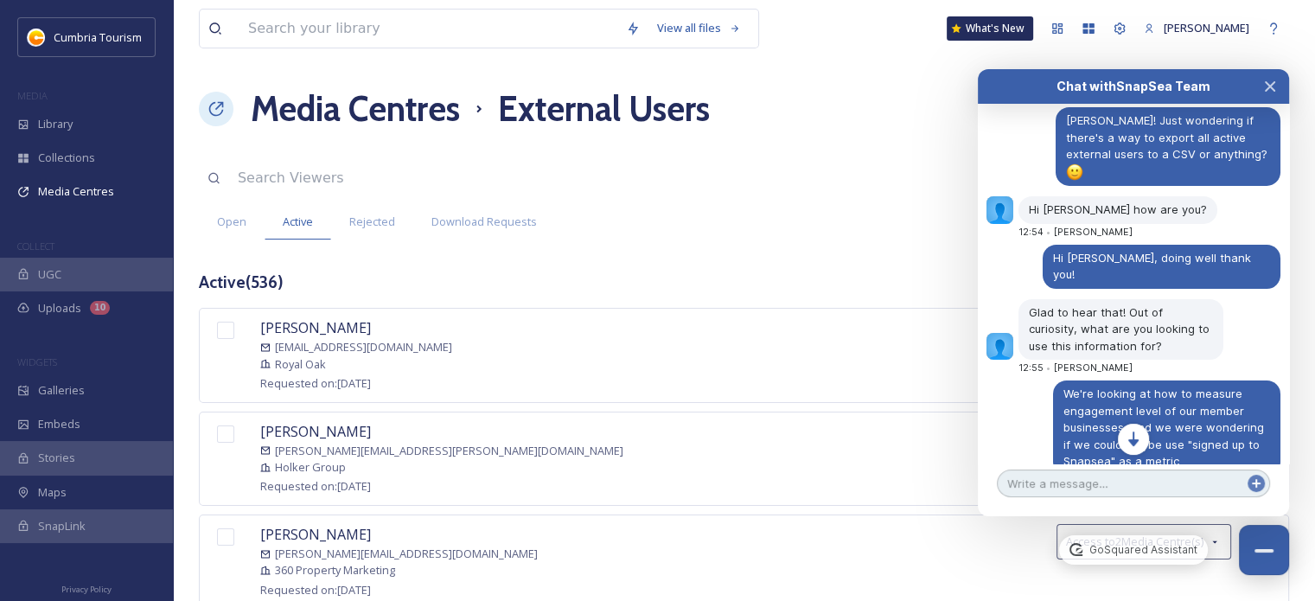
scroll to position [6409, 0]
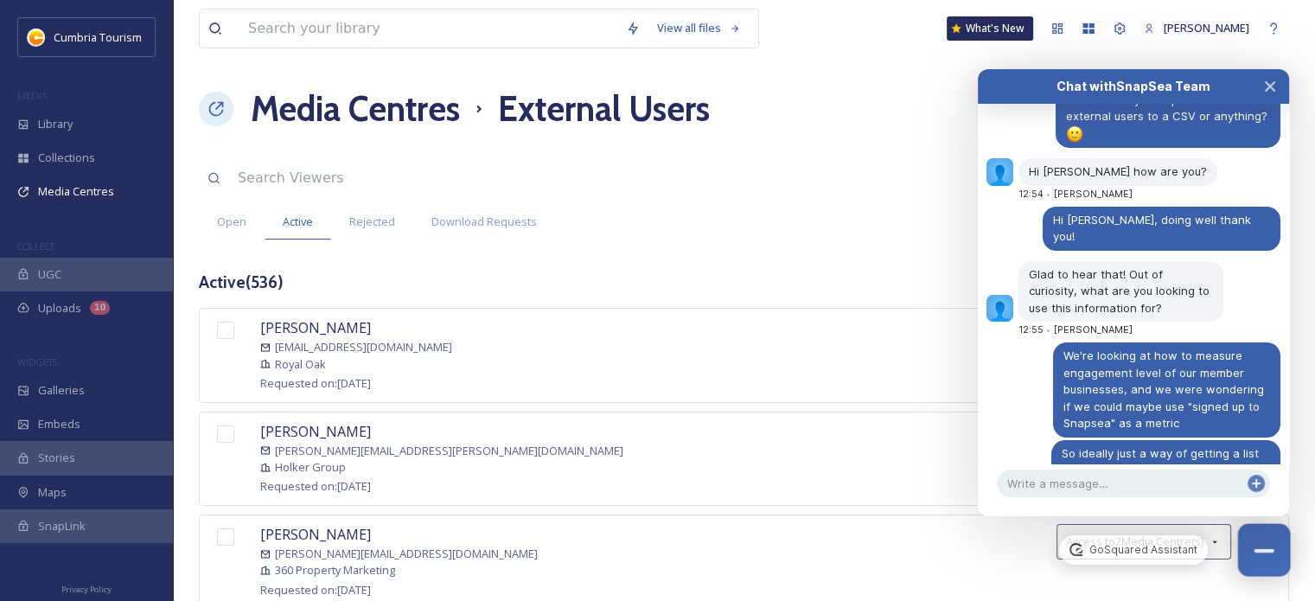
click at [1280, 545] on button "Close Chat" at bounding box center [1264, 550] width 53 height 53
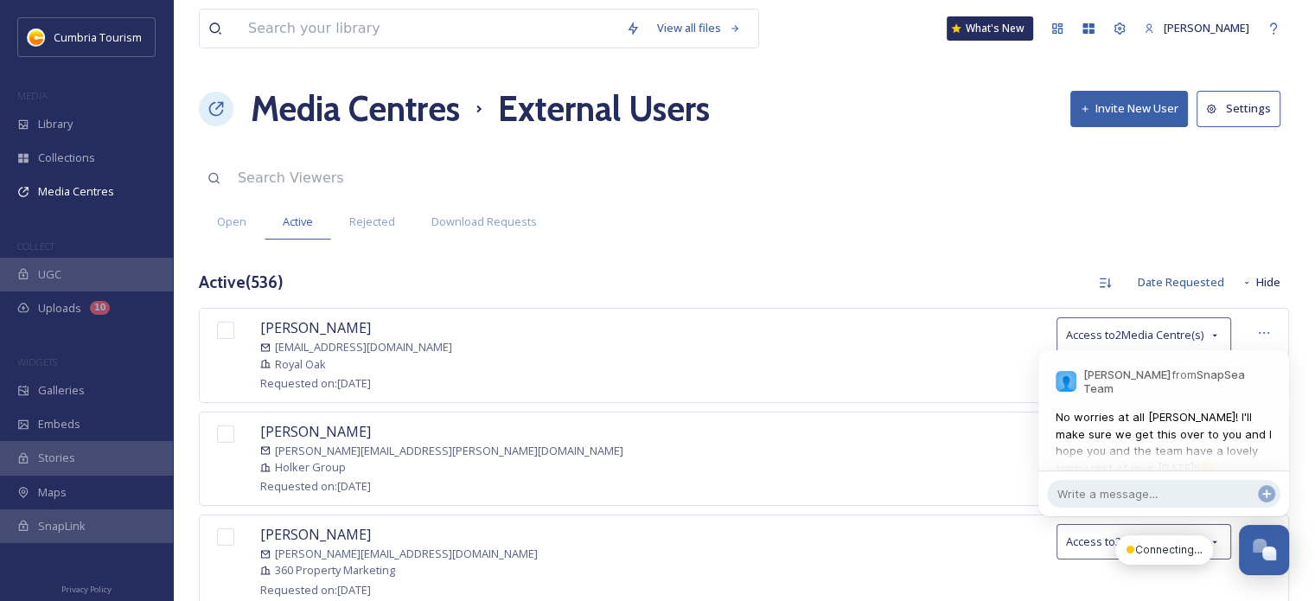
scroll to position [6510, 0]
click at [1273, 562] on div "Open Chat" at bounding box center [1264, 548] width 51 height 29
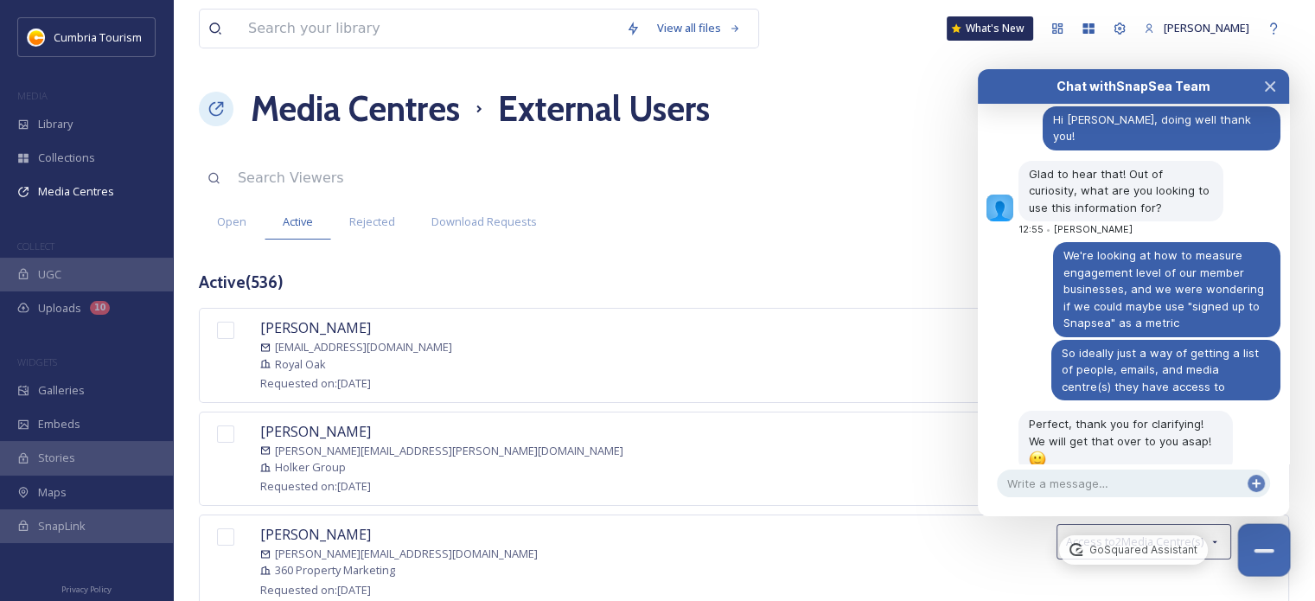
click at [1273, 562] on button "Close Chat" at bounding box center [1264, 550] width 53 height 53
